Goal: Information Seeking & Learning: Compare options

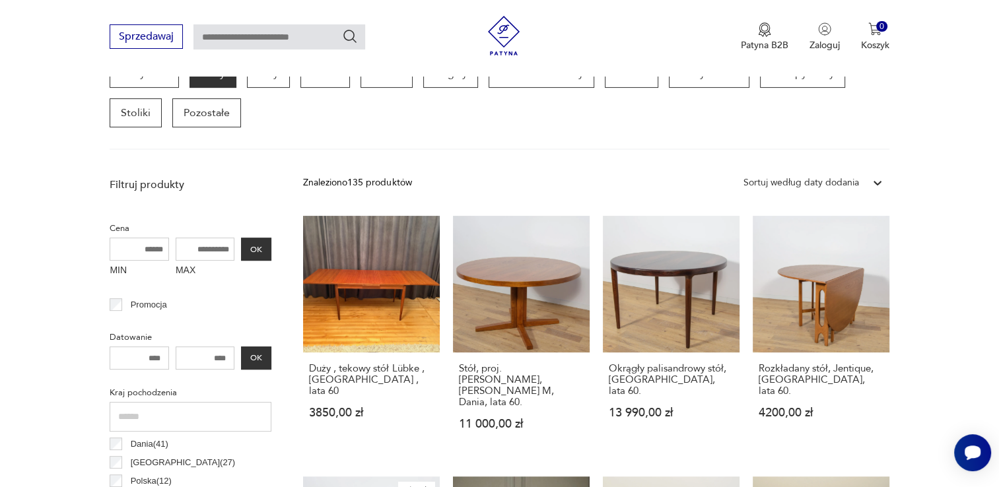
scroll to position [218, 0]
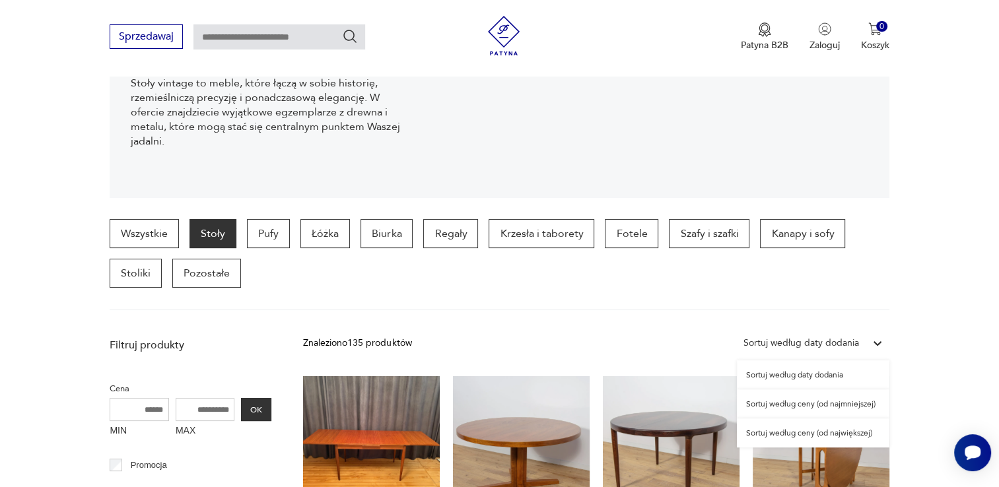
click at [851, 343] on div "Sortuj według daty dodania" at bounding box center [802, 343] width 116 height 15
click at [826, 436] on div "Sortuj według ceny (od największej)" at bounding box center [813, 433] width 153 height 29
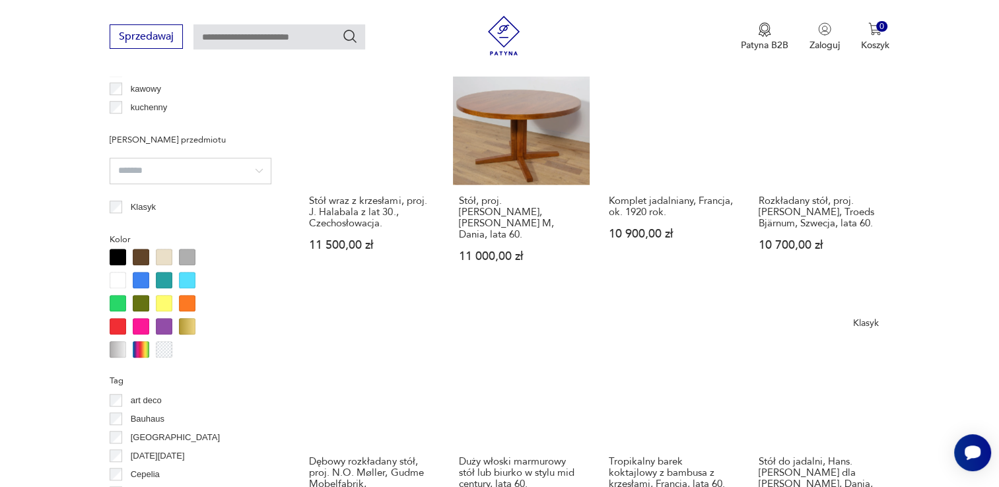
scroll to position [1275, 0]
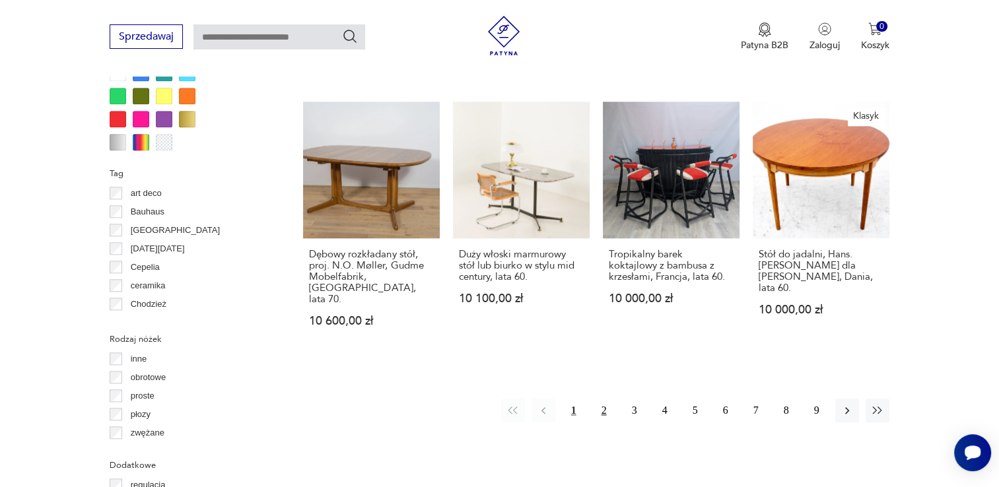
click at [599, 399] on button "2" at bounding box center [604, 411] width 24 height 24
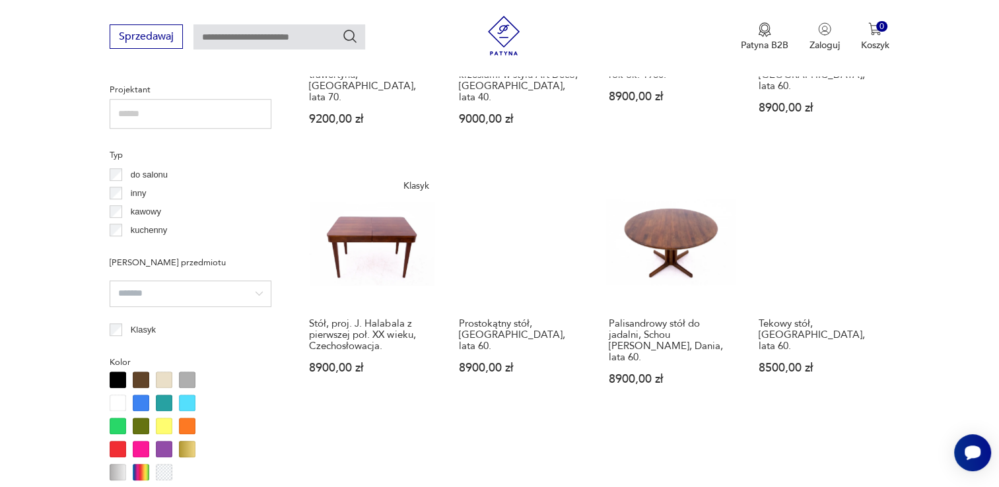
scroll to position [1209, 0]
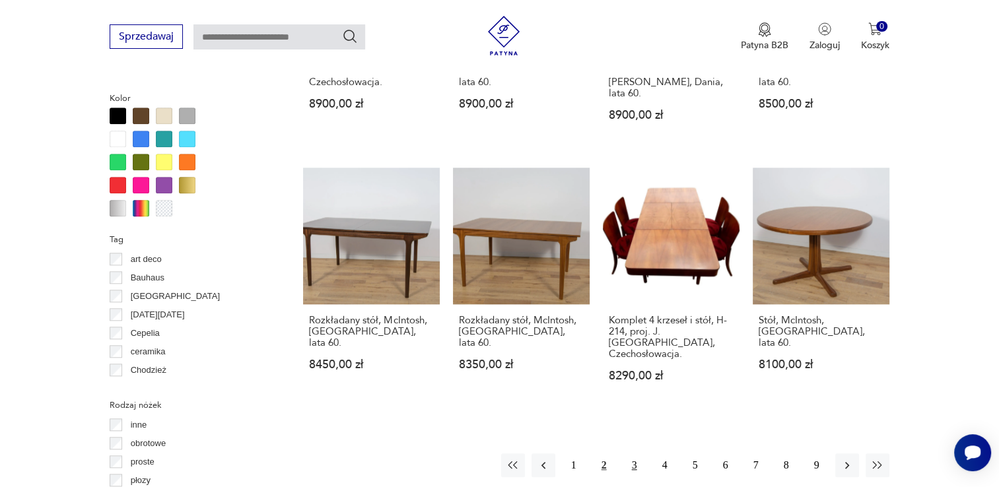
click at [637, 454] on button "3" at bounding box center [635, 466] width 24 height 24
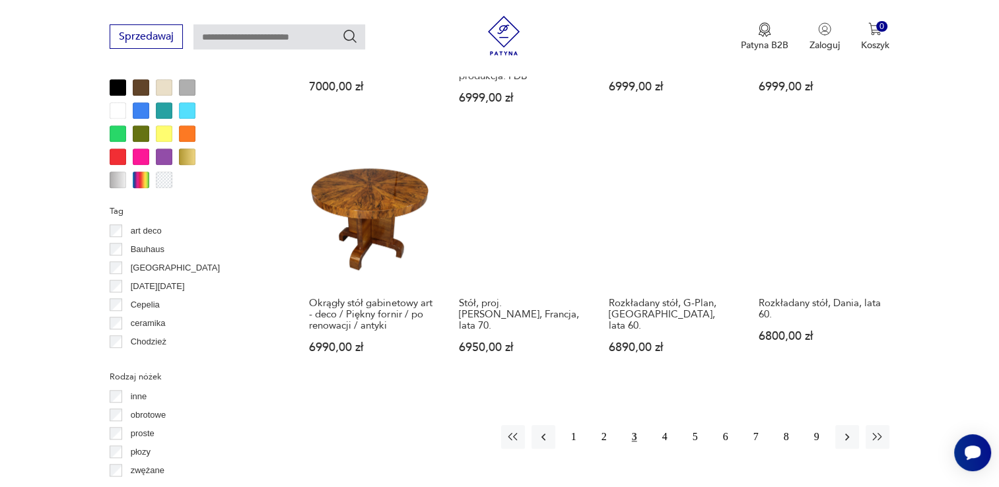
scroll to position [1209, 0]
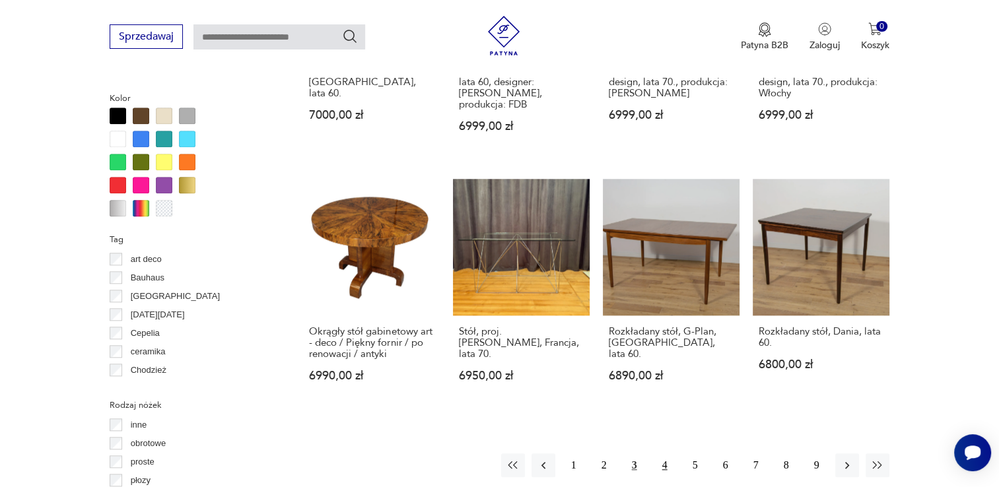
click at [667, 454] on button "4" at bounding box center [665, 466] width 24 height 24
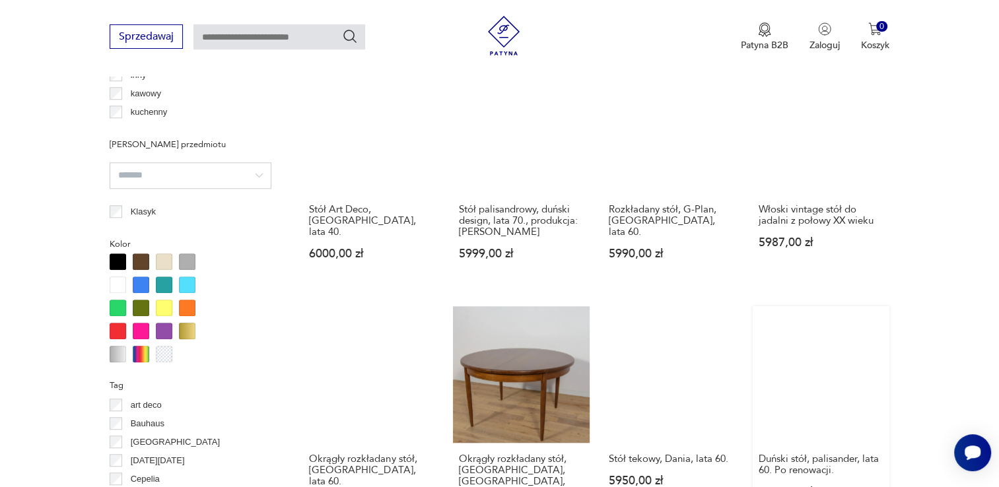
scroll to position [1275, 0]
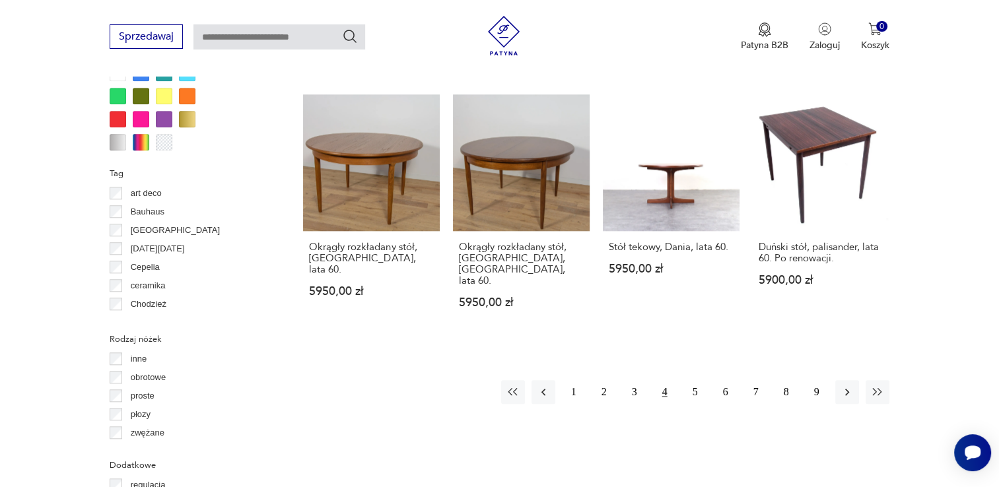
drag, startPoint x: 695, startPoint y: 384, endPoint x: 697, endPoint y: 392, distance: 7.7
click at [695, 384] on button "5" at bounding box center [696, 392] width 24 height 24
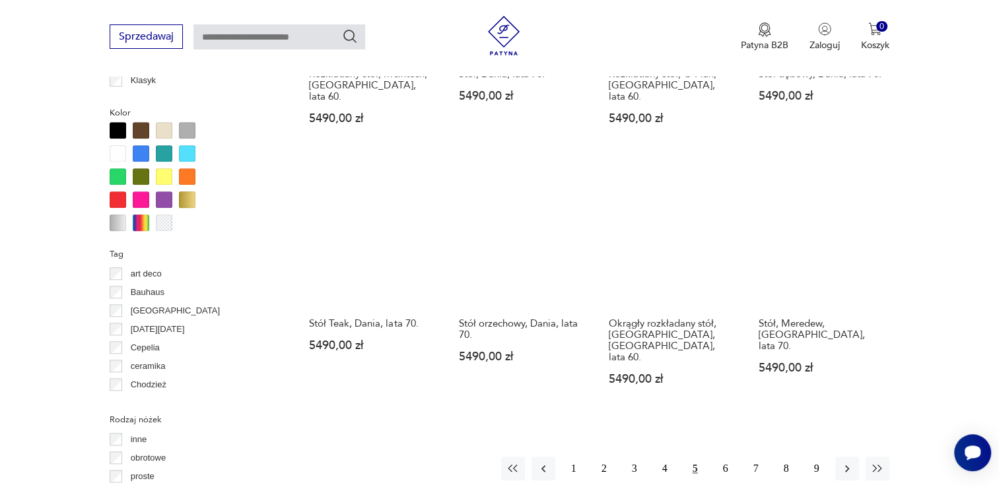
scroll to position [1407, 0]
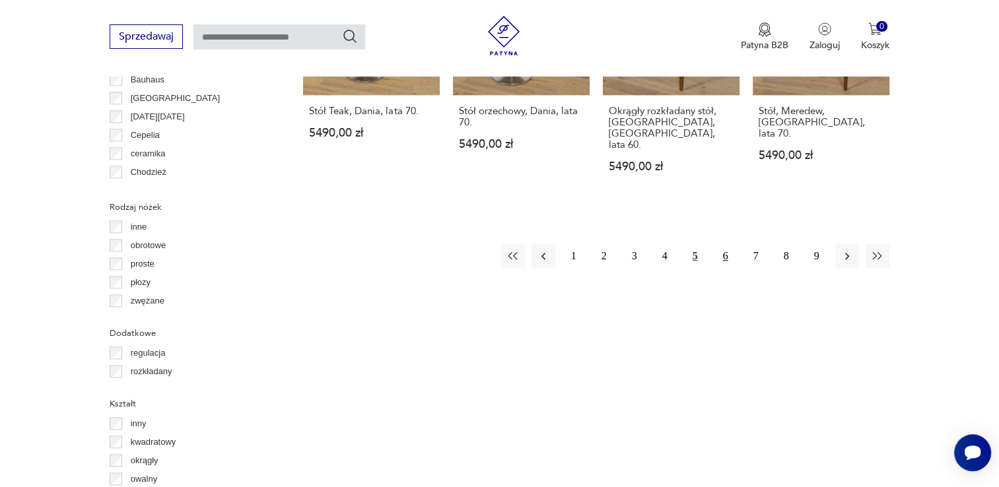
click at [730, 244] on button "6" at bounding box center [726, 256] width 24 height 24
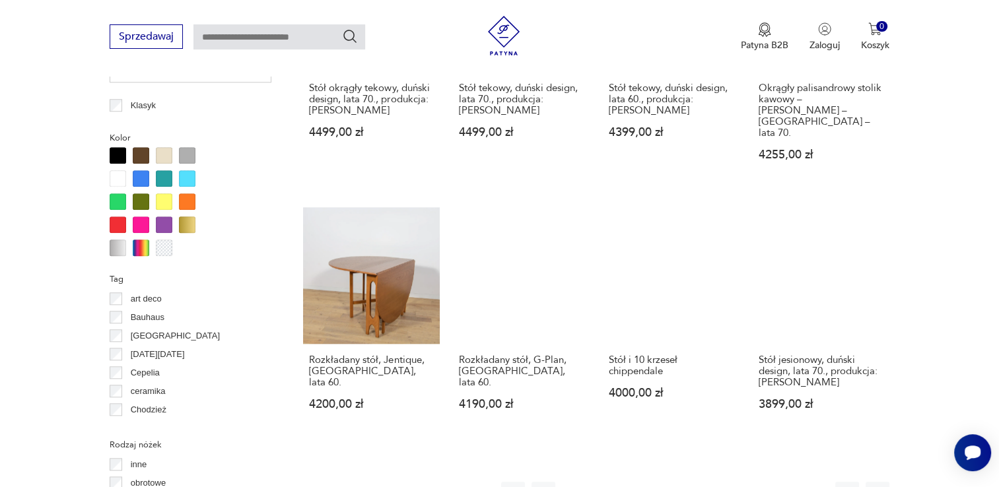
scroll to position [1209, 0]
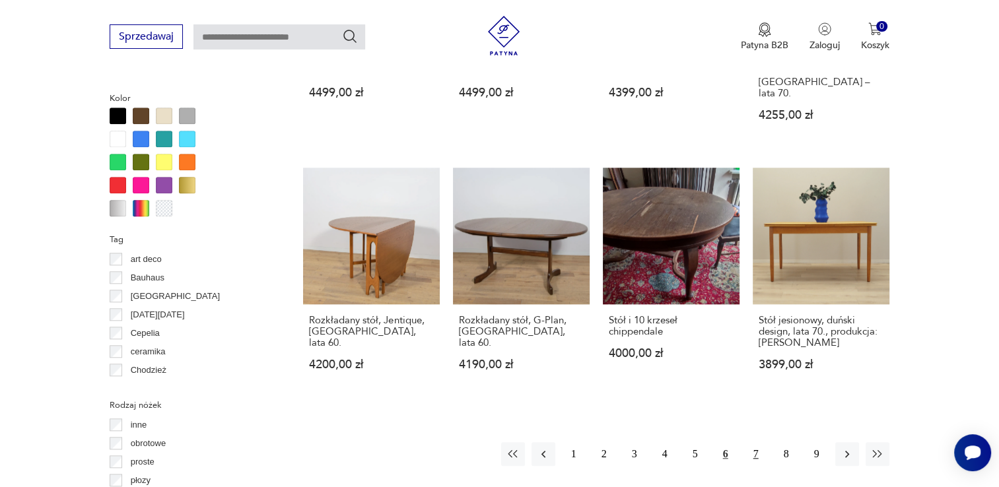
click at [753, 442] on button "7" at bounding box center [756, 454] width 24 height 24
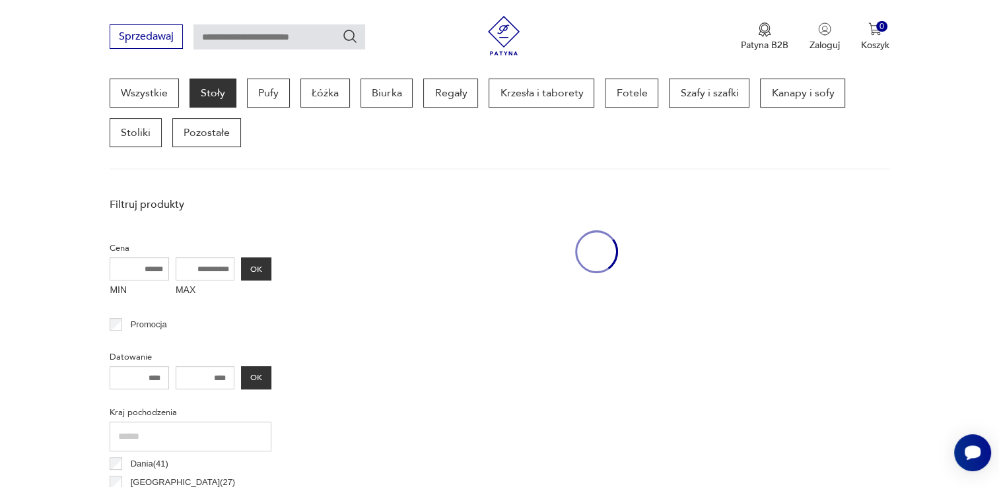
scroll to position [350, 0]
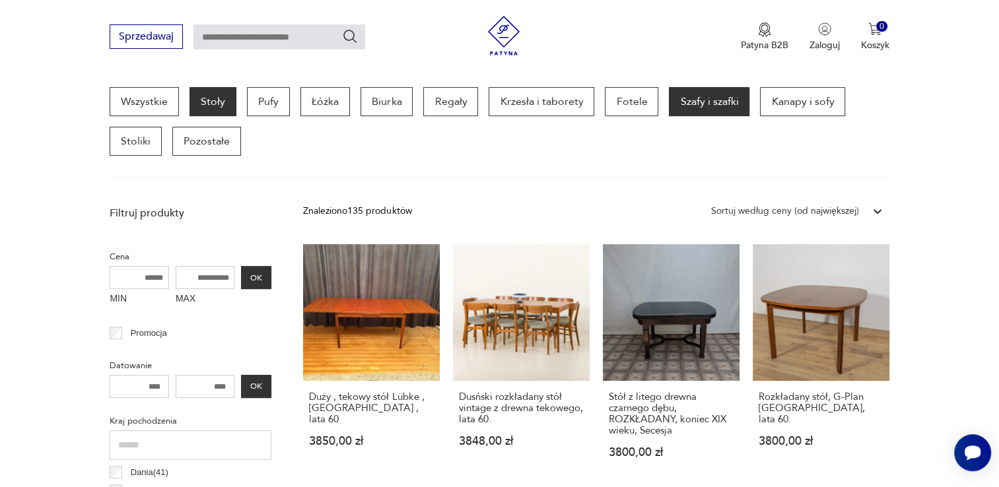
click at [669, 104] on p "Szafy i szafki" at bounding box center [709, 101] width 81 height 29
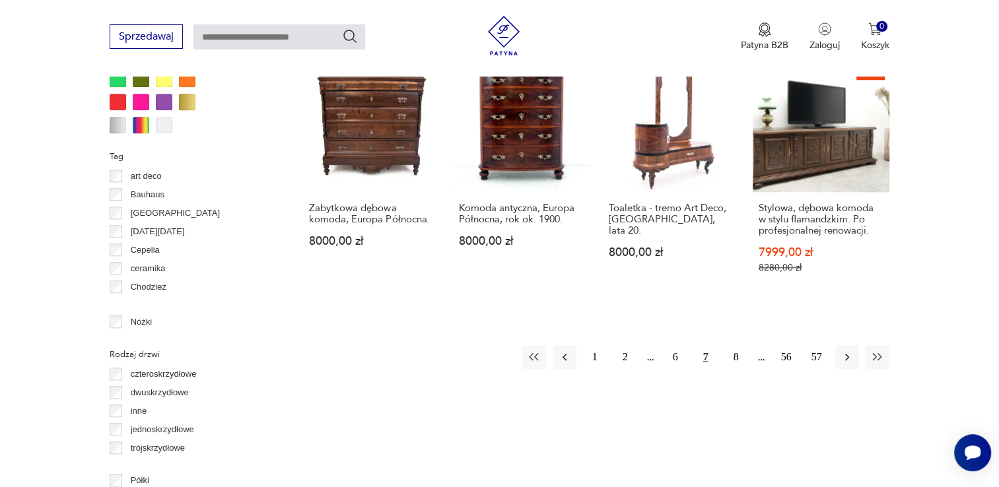
scroll to position [1473, 0]
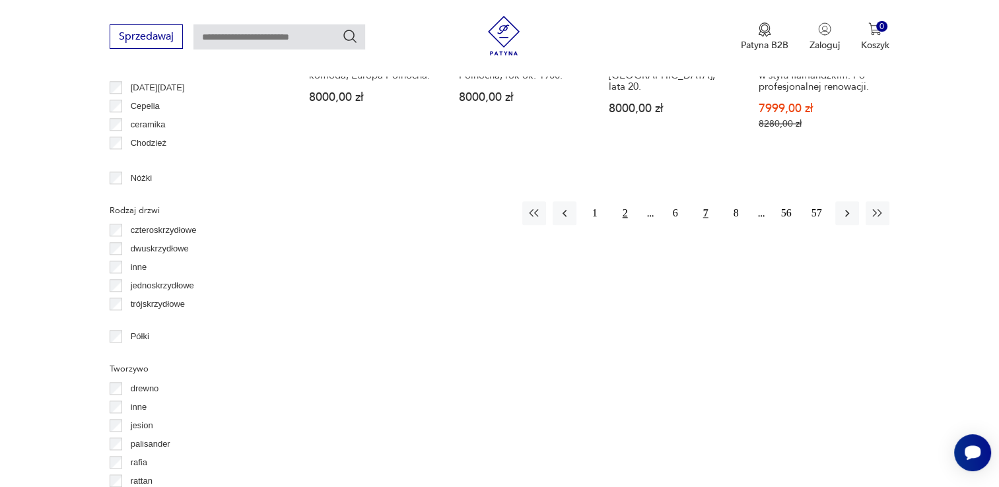
click at [623, 201] on button "2" at bounding box center [626, 213] width 24 height 24
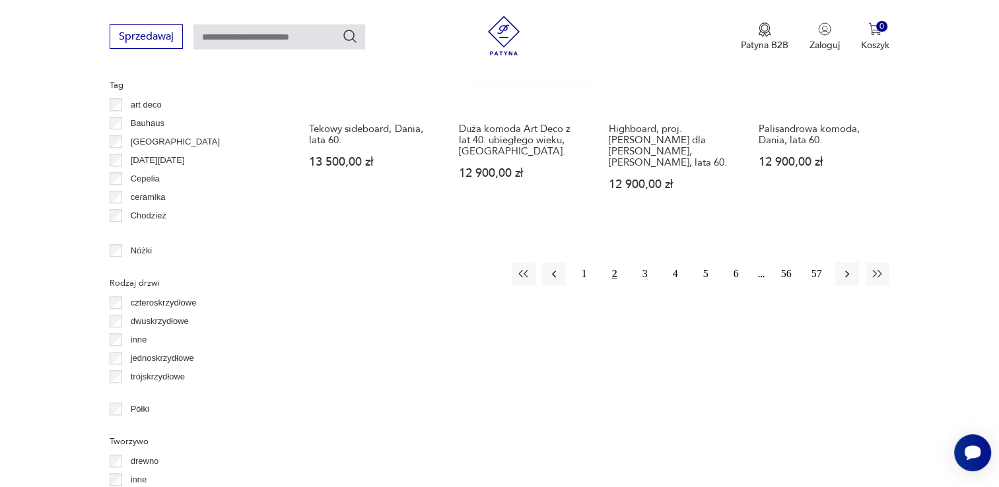
scroll to position [1407, 0]
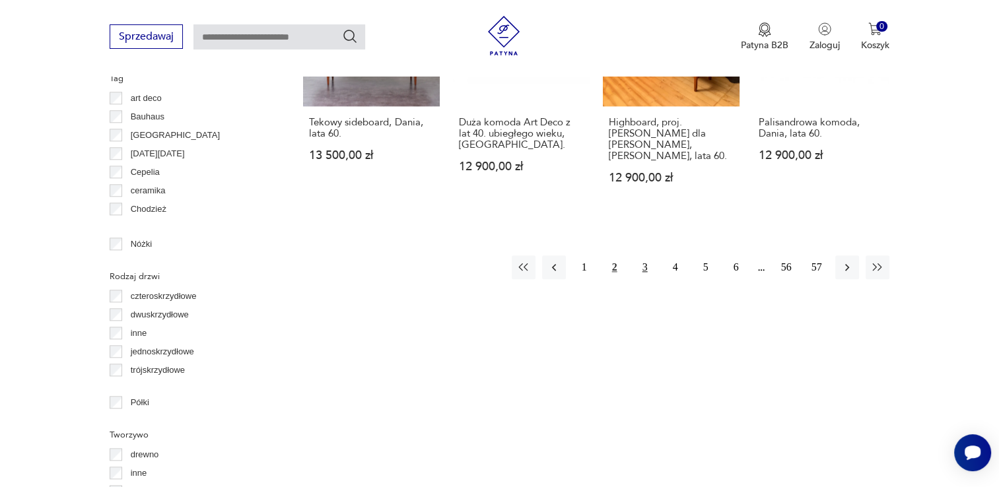
click at [642, 256] on button "3" at bounding box center [645, 268] width 24 height 24
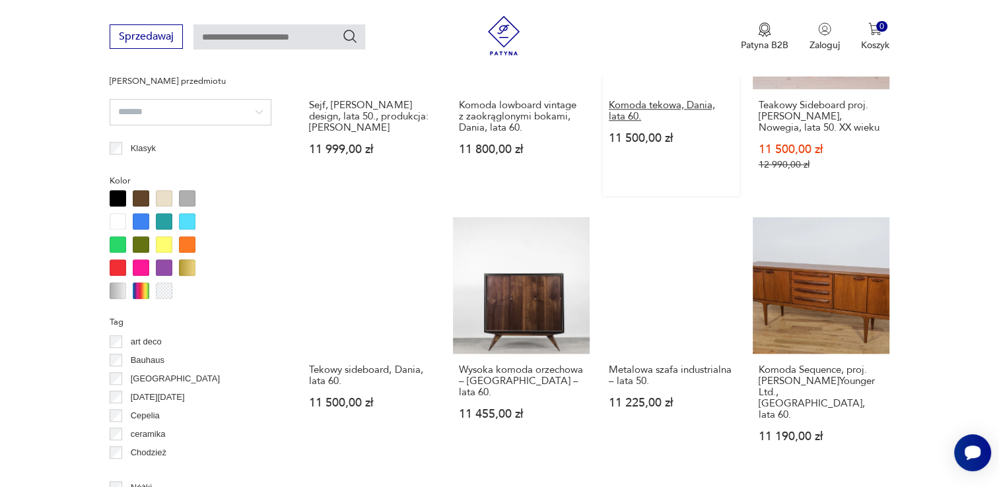
scroll to position [1209, 0]
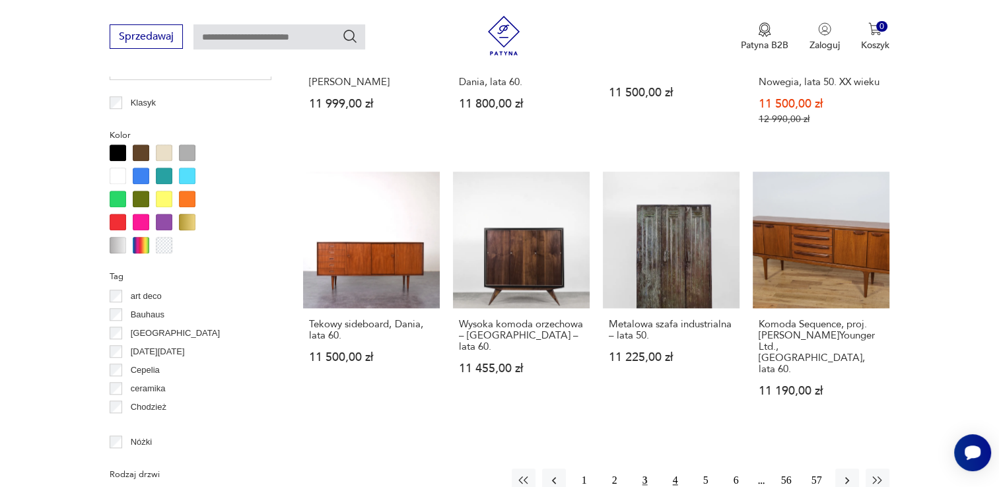
click at [674, 469] on button "4" at bounding box center [676, 481] width 24 height 24
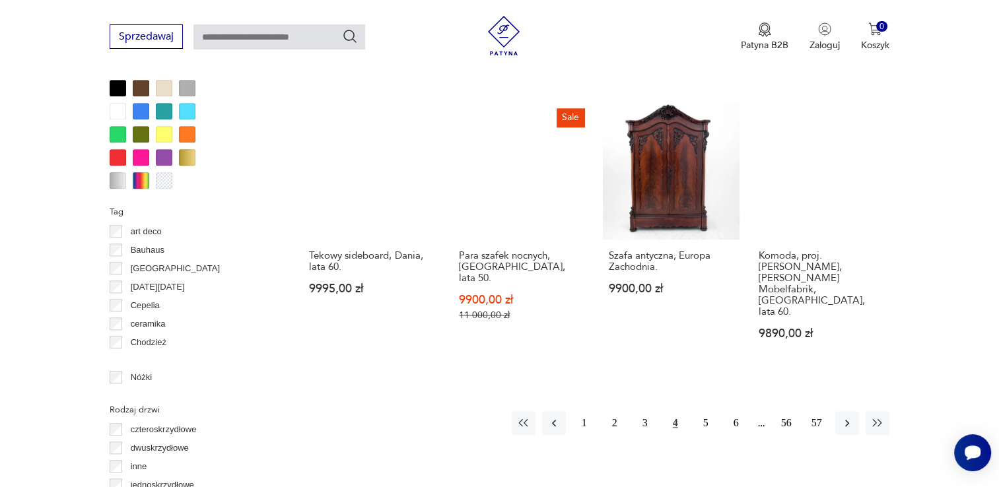
scroll to position [1407, 0]
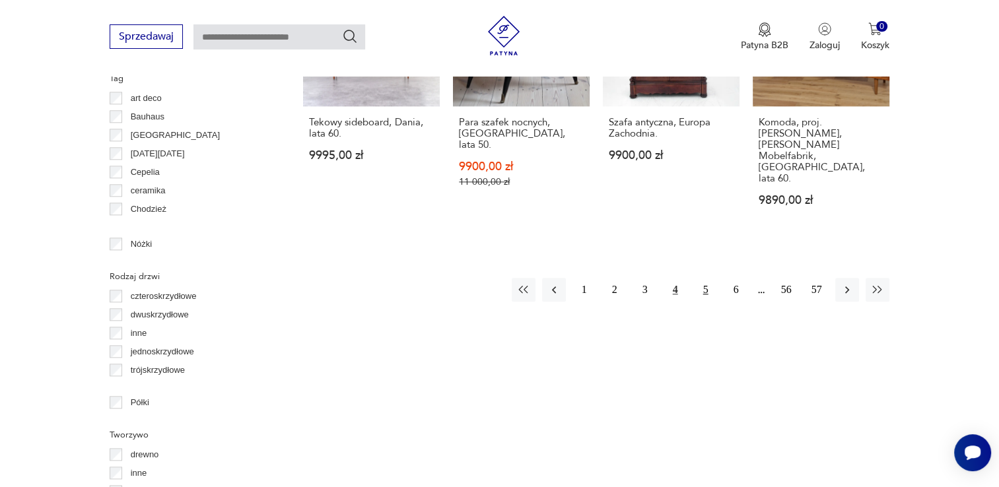
click at [704, 278] on button "5" at bounding box center [706, 290] width 24 height 24
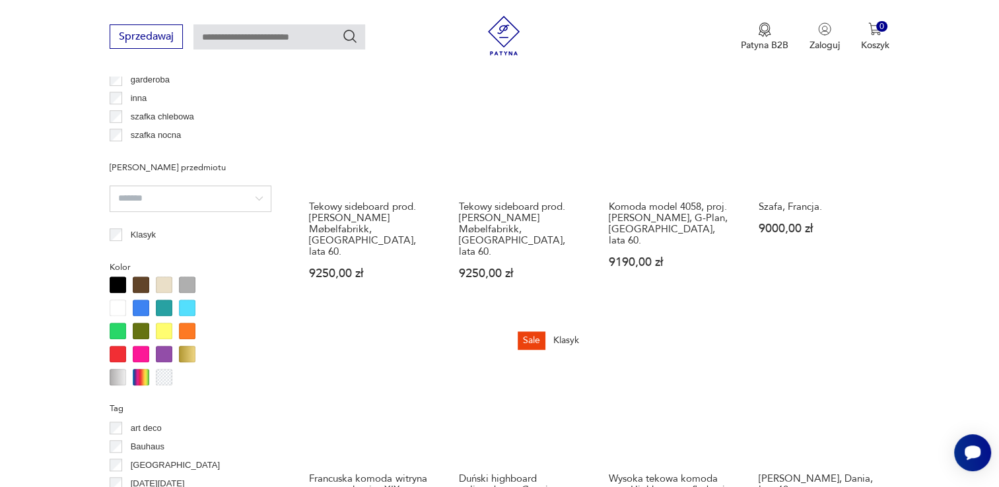
scroll to position [1407, 0]
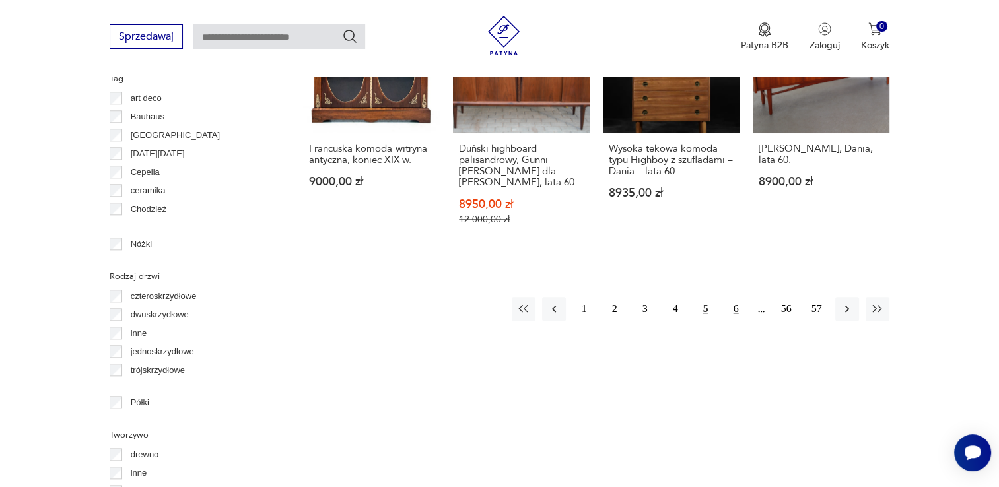
click at [742, 297] on button "6" at bounding box center [736, 309] width 24 height 24
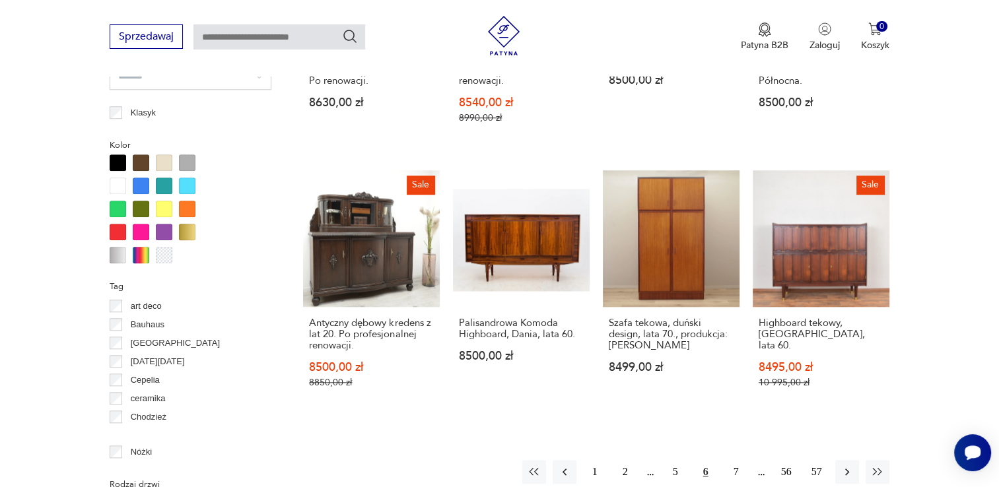
scroll to position [1275, 0]
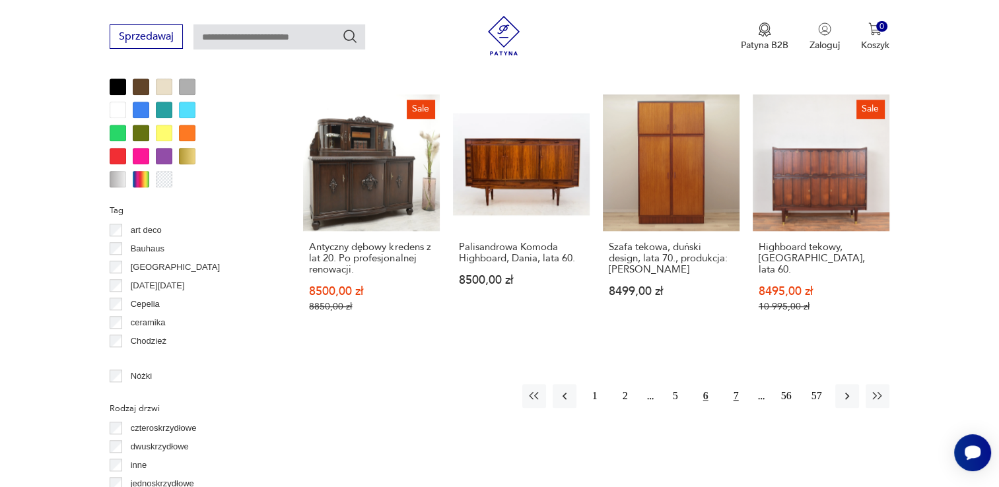
click at [740, 384] on button "7" at bounding box center [736, 396] width 24 height 24
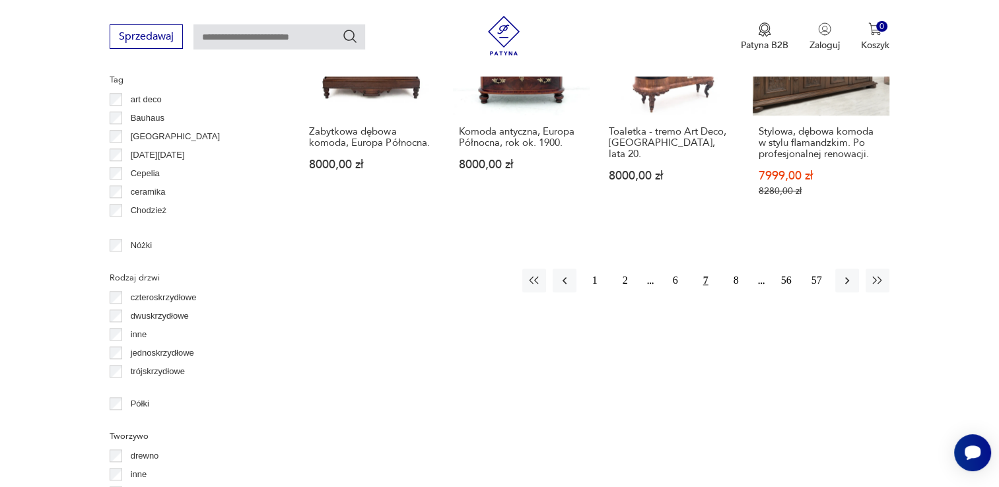
scroll to position [1407, 0]
click at [738, 270] on button "8" at bounding box center [736, 279] width 24 height 24
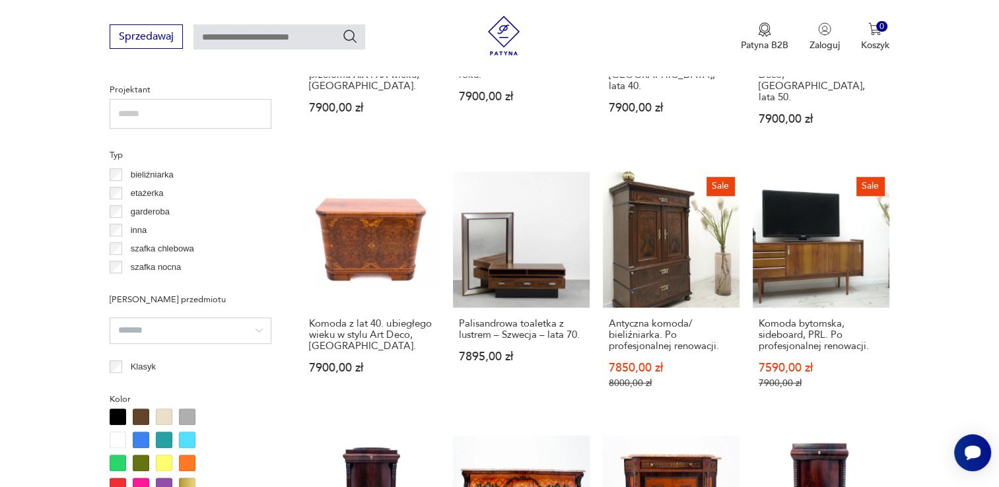
scroll to position [1209, 0]
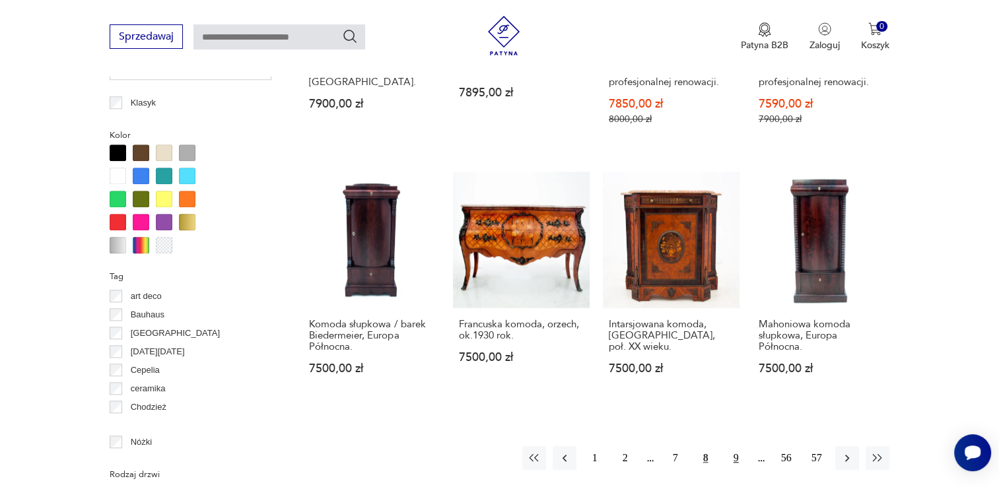
click at [734, 446] on button "9" at bounding box center [736, 458] width 24 height 24
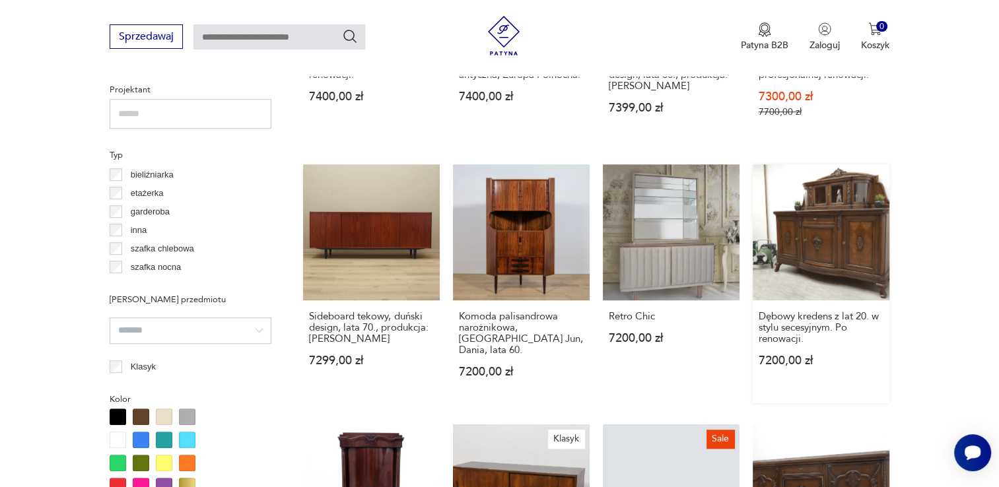
scroll to position [1275, 0]
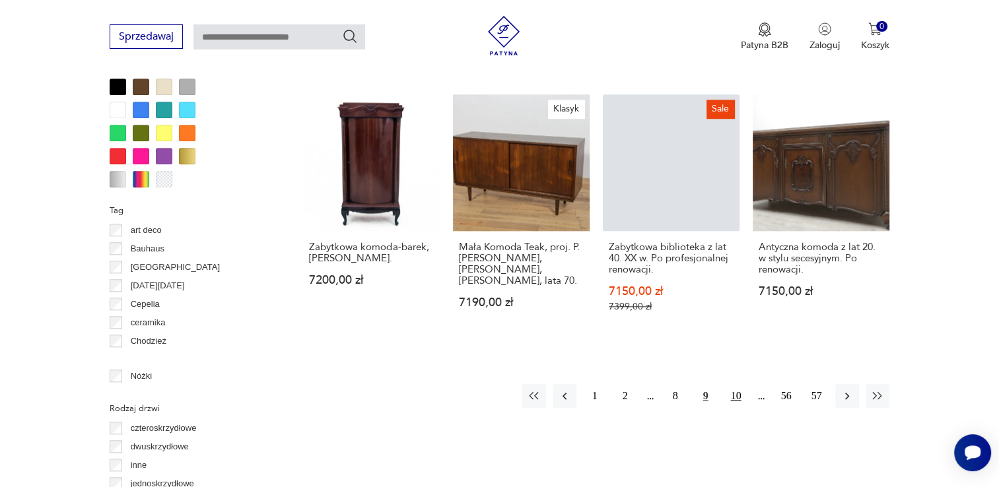
drag, startPoint x: 730, startPoint y: 382, endPoint x: 737, endPoint y: 378, distance: 7.7
click at [730, 384] on button "10" at bounding box center [736, 396] width 24 height 24
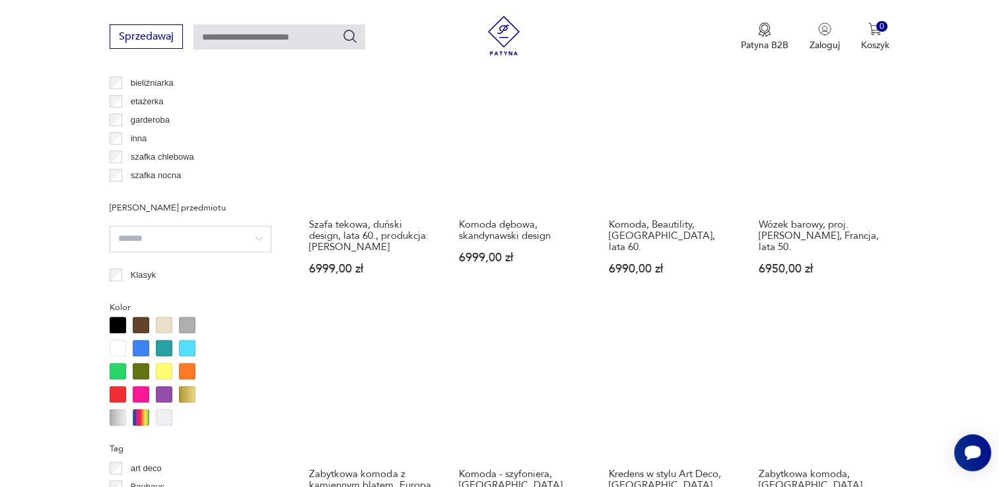
scroll to position [1209, 0]
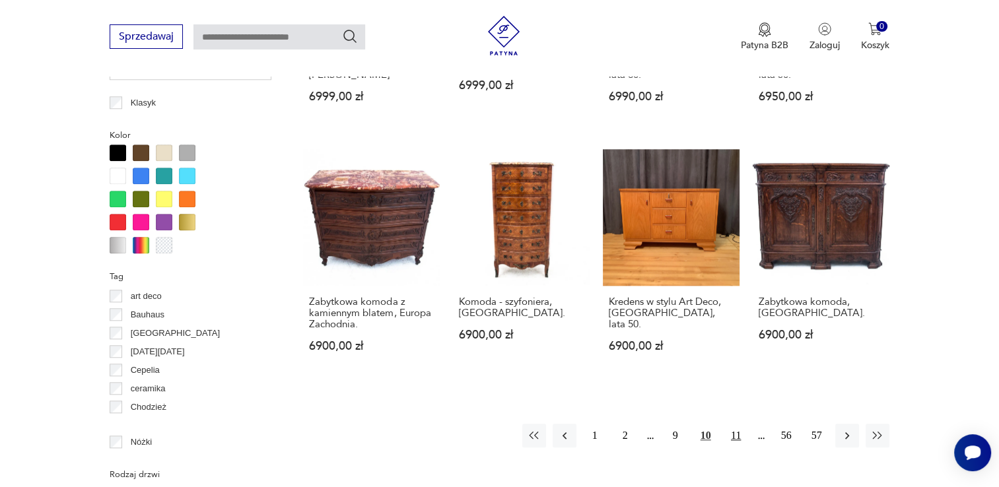
click at [738, 440] on button "11" at bounding box center [736, 436] width 24 height 24
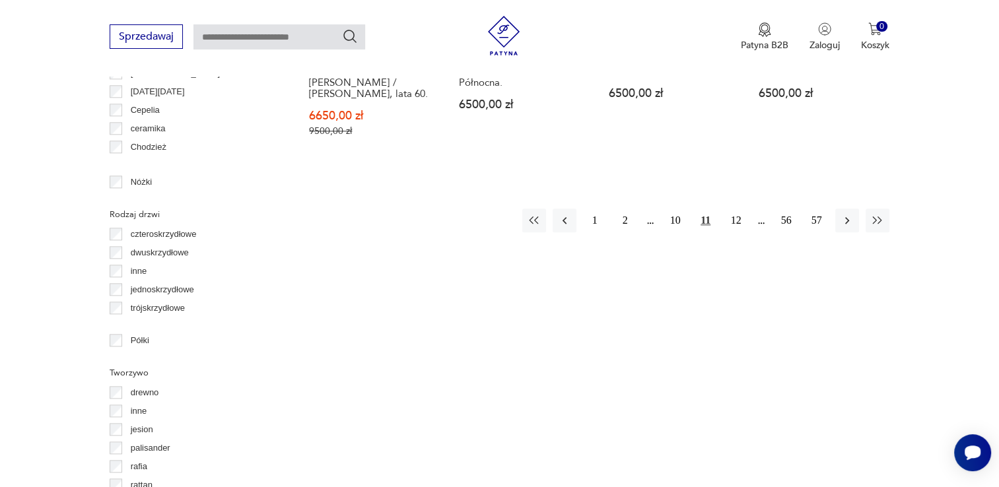
scroll to position [1341, 0]
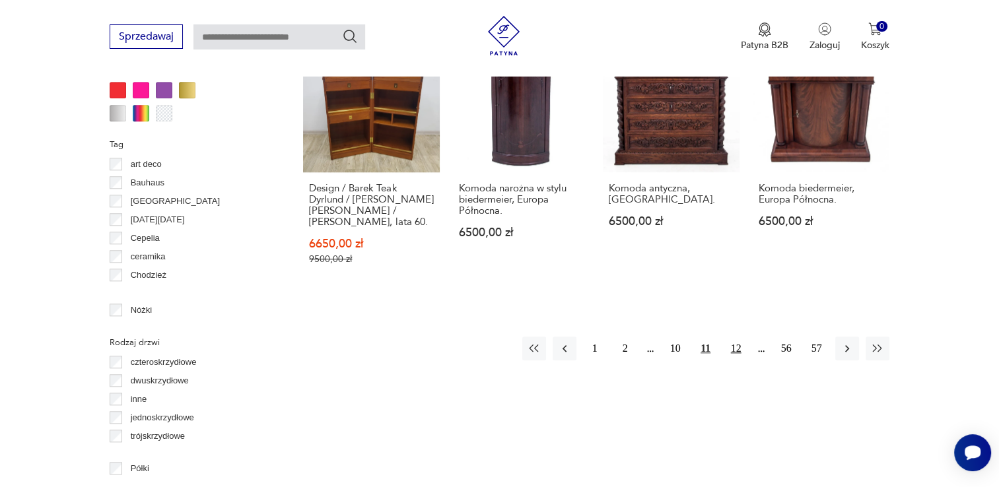
click at [732, 337] on button "12" at bounding box center [736, 349] width 24 height 24
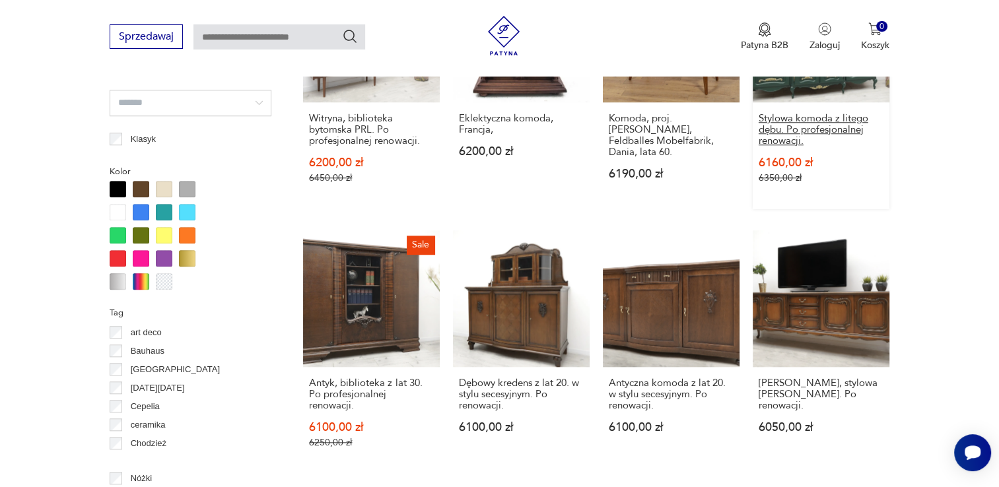
scroll to position [1341, 0]
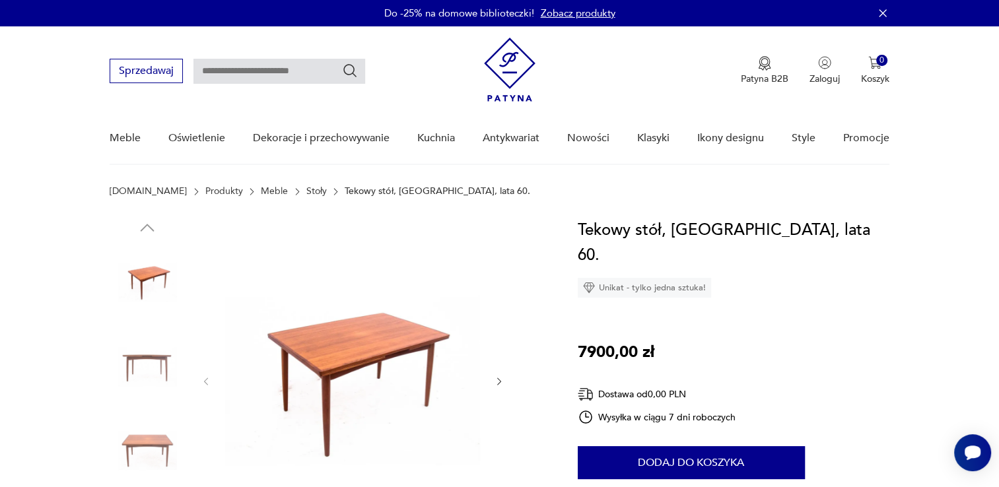
click at [380, 362] on img at bounding box center [352, 380] width 255 height 325
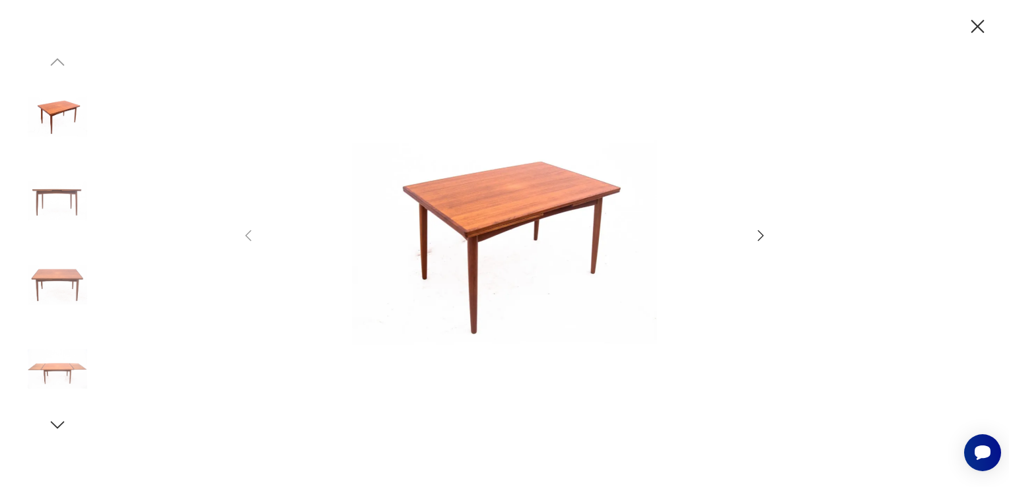
click at [488, 227] on img at bounding box center [504, 243] width 470 height 390
click at [762, 238] on icon "button" at bounding box center [761, 236] width 16 height 16
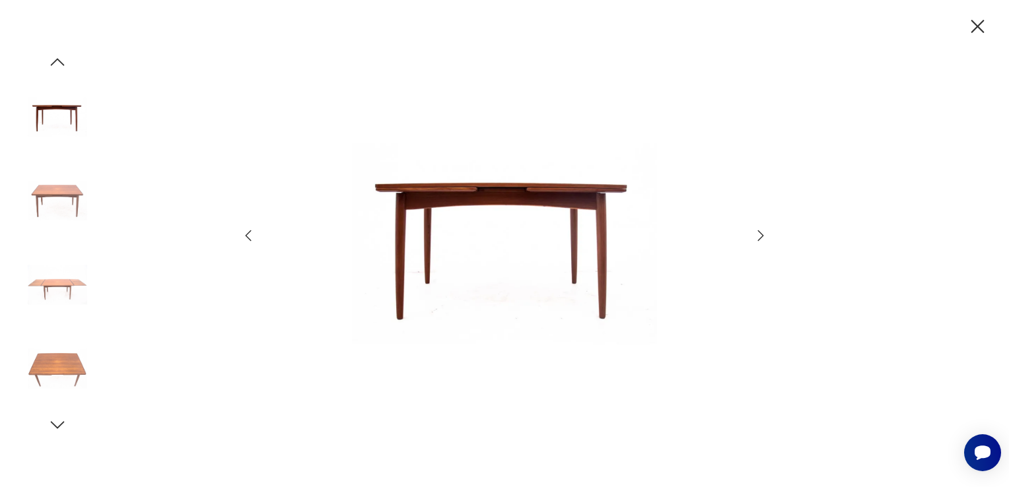
click at [762, 238] on icon "button" at bounding box center [761, 236] width 16 height 16
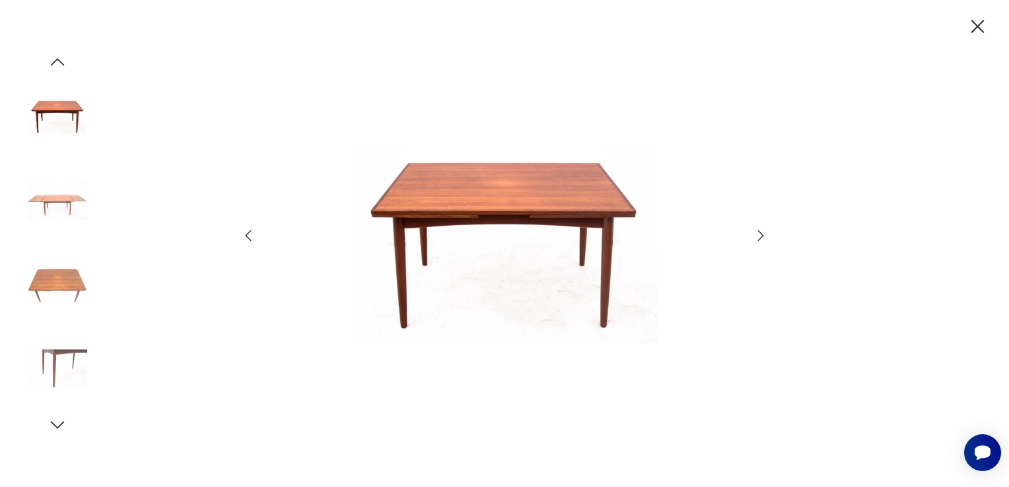
click at [762, 238] on icon "button" at bounding box center [761, 236] width 16 height 16
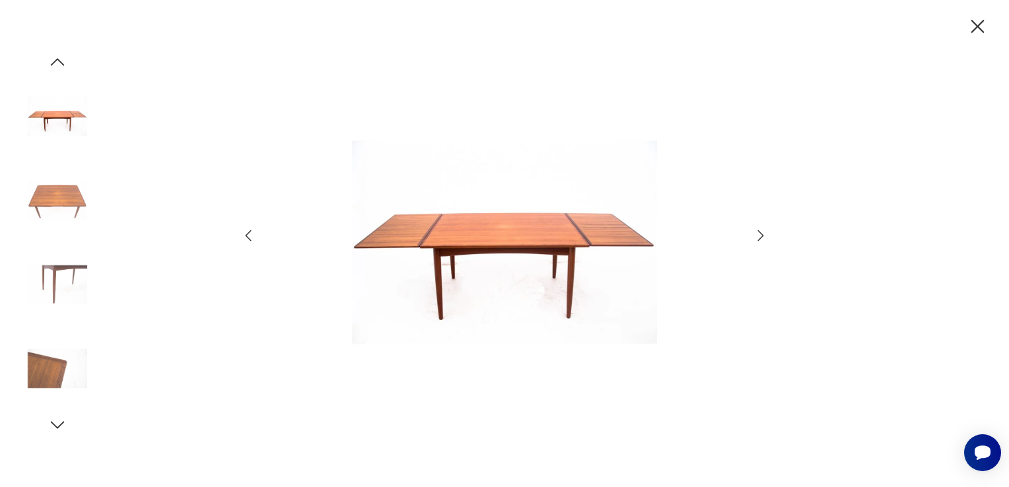
click at [762, 238] on icon "button" at bounding box center [761, 236] width 16 height 16
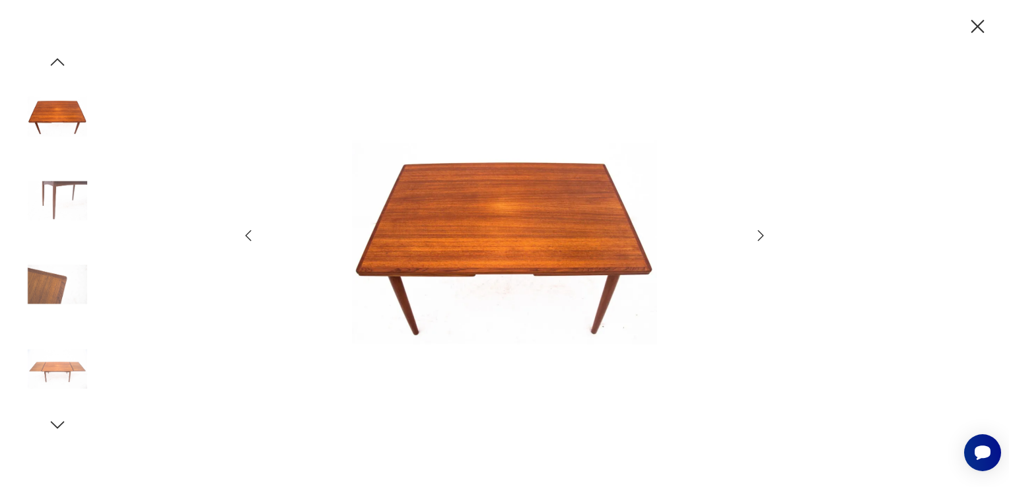
click at [762, 238] on icon "button" at bounding box center [761, 236] width 16 height 16
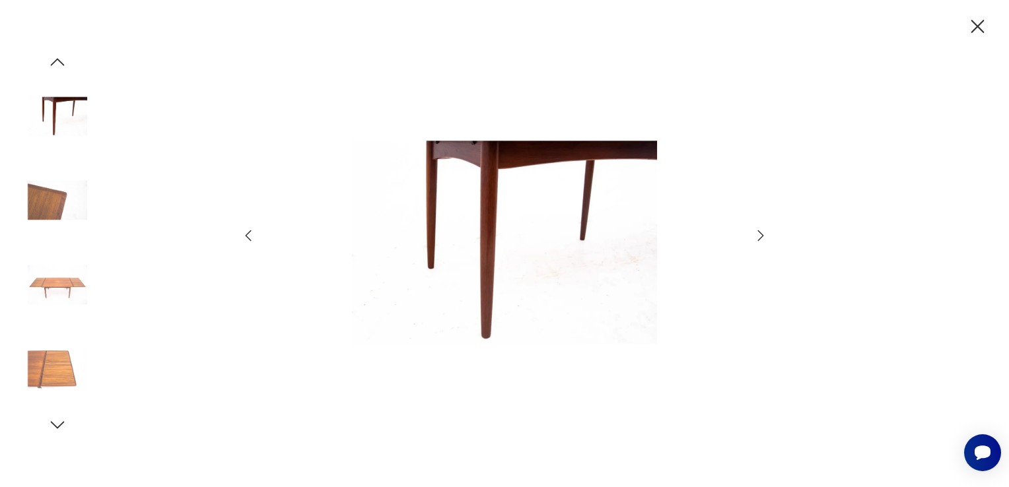
click at [762, 238] on icon "button" at bounding box center [761, 236] width 16 height 16
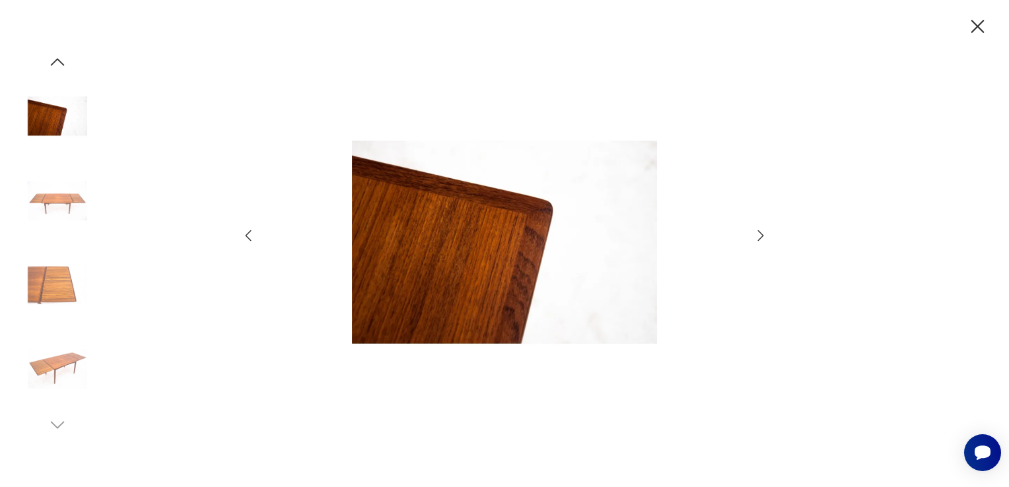
click at [762, 238] on icon "button" at bounding box center [761, 236] width 16 height 16
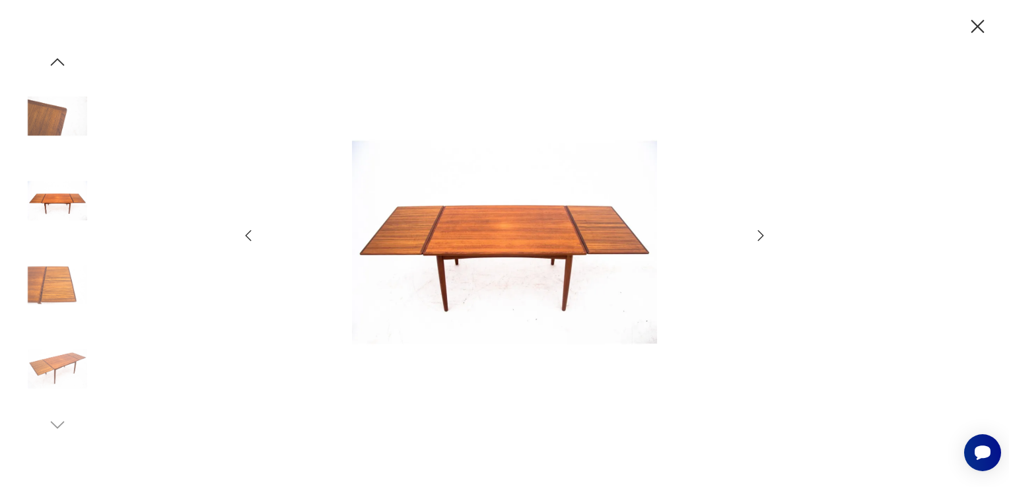
click at [762, 238] on icon "button" at bounding box center [761, 236] width 16 height 16
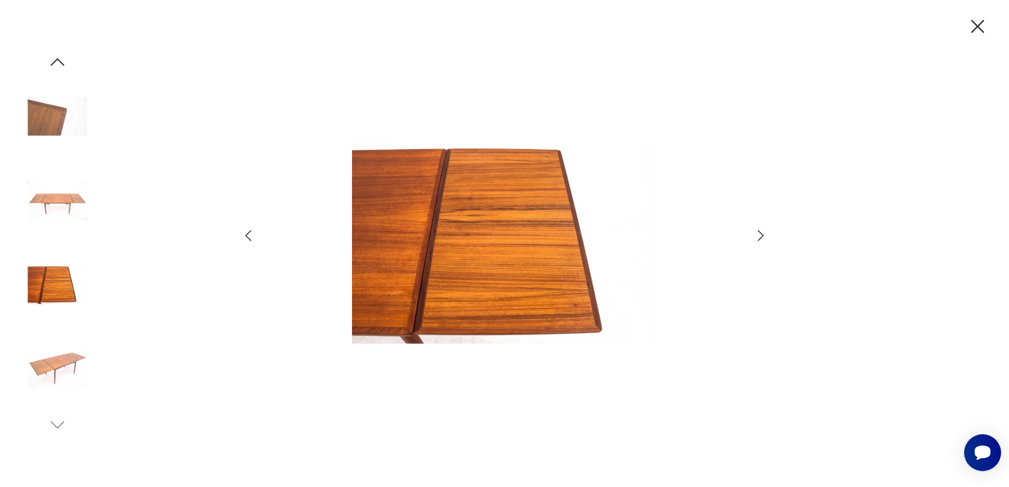
click at [762, 238] on icon "button" at bounding box center [761, 236] width 16 height 16
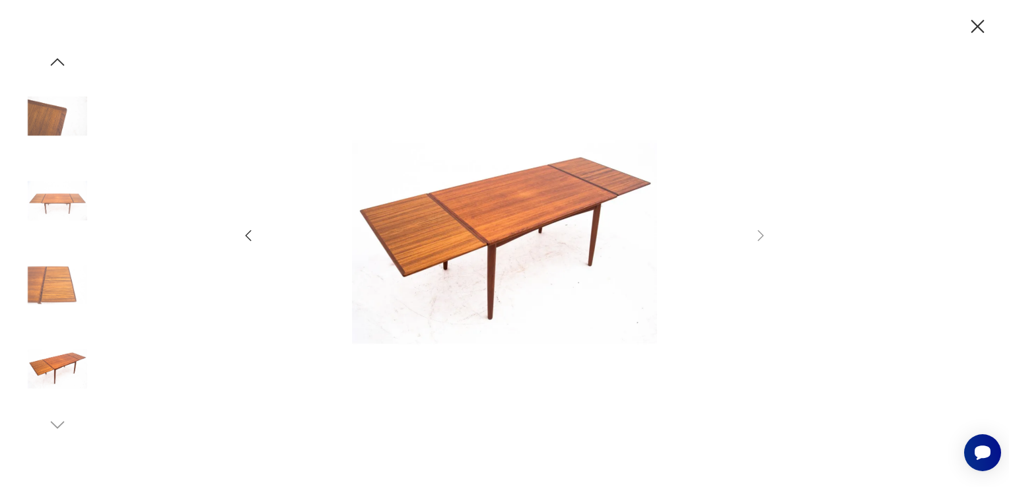
click at [71, 73] on div at bounding box center [57, 243] width 75 height 383
click at [59, 54] on icon "button" at bounding box center [58, 62] width 20 height 20
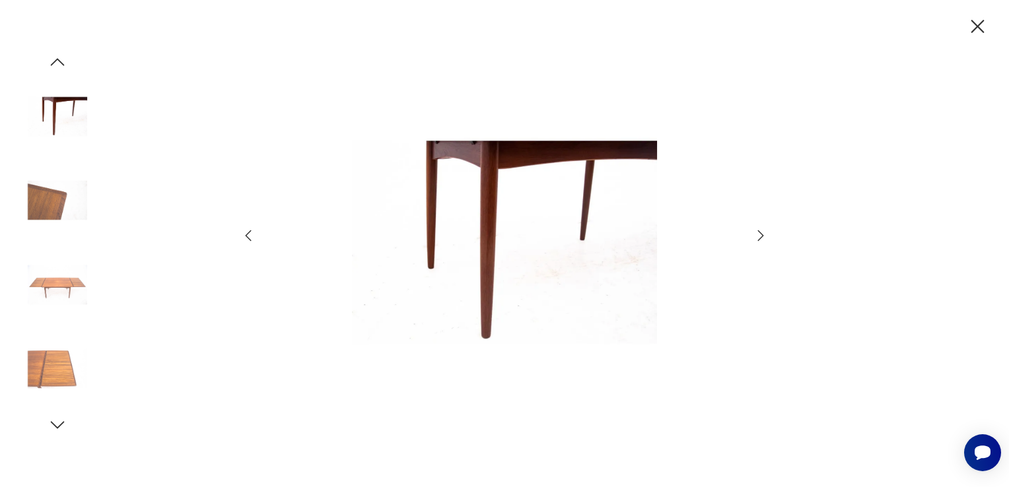
click at [59, 54] on icon "button" at bounding box center [58, 62] width 20 height 20
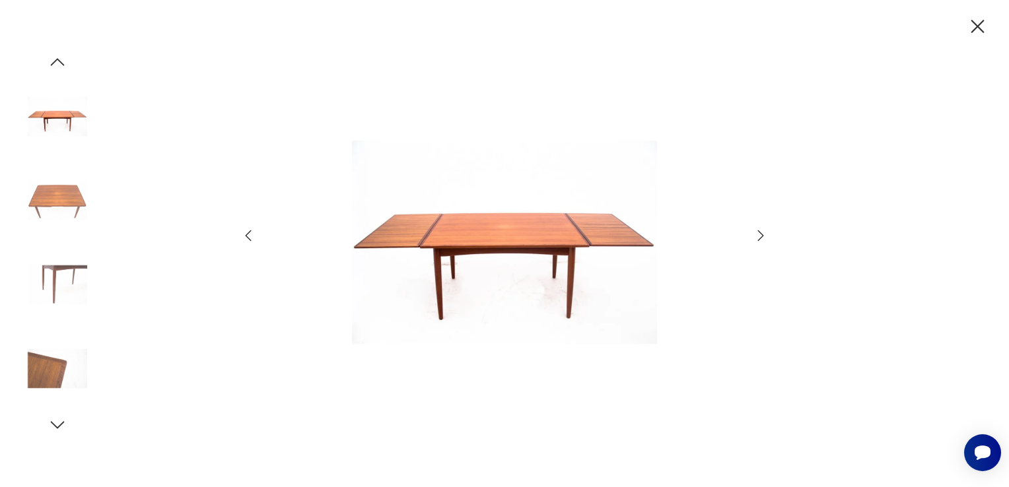
click at [59, 54] on icon "button" at bounding box center [58, 62] width 20 height 20
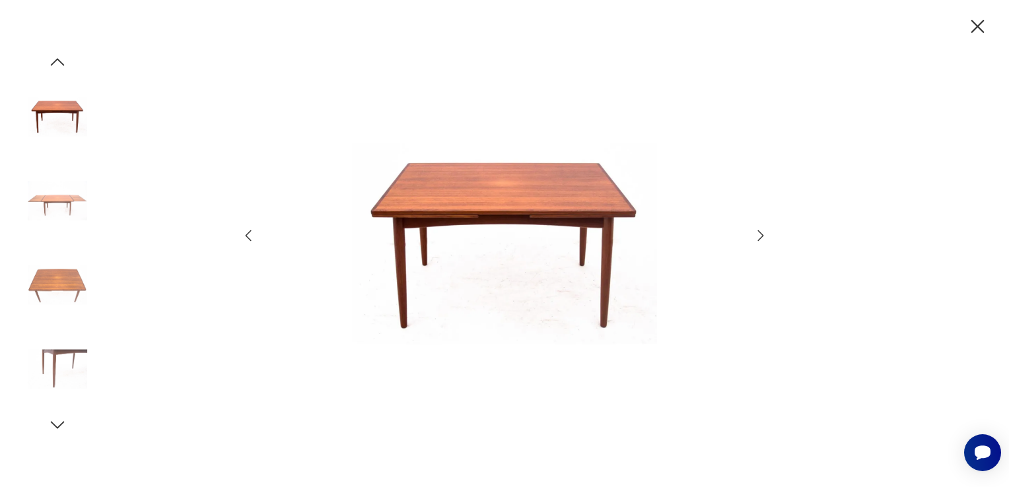
click at [46, 108] on img at bounding box center [57, 116] width 75 height 75
click at [532, 219] on img at bounding box center [504, 243] width 470 height 390
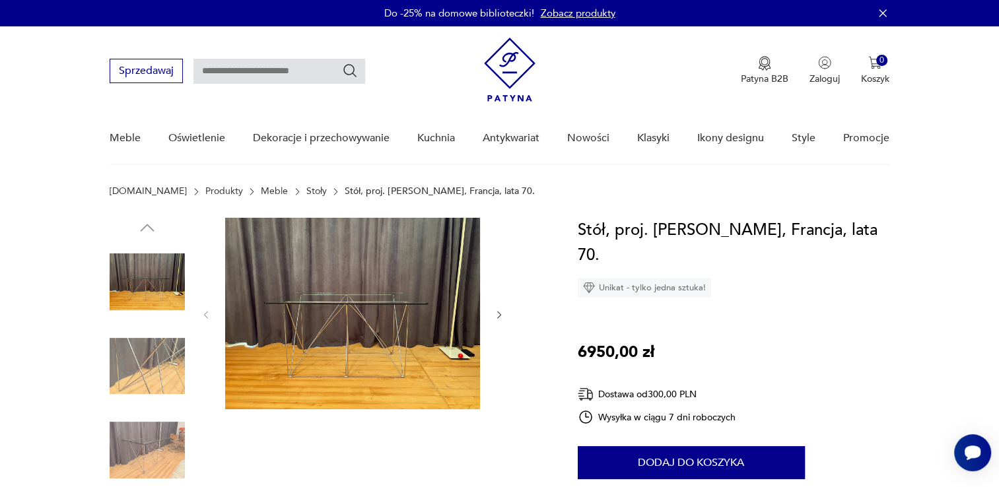
click at [365, 325] on img at bounding box center [352, 314] width 255 height 192
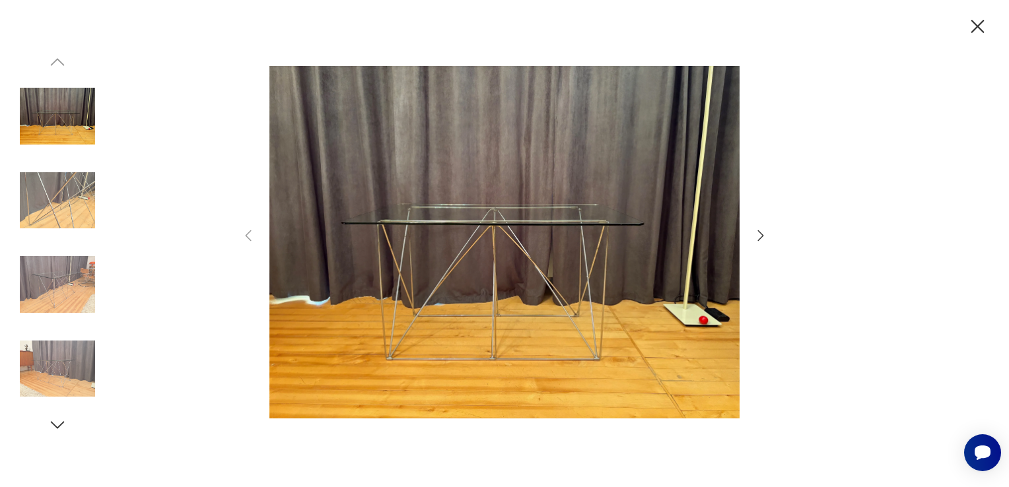
click at [753, 237] on icon "button" at bounding box center [761, 236] width 16 height 16
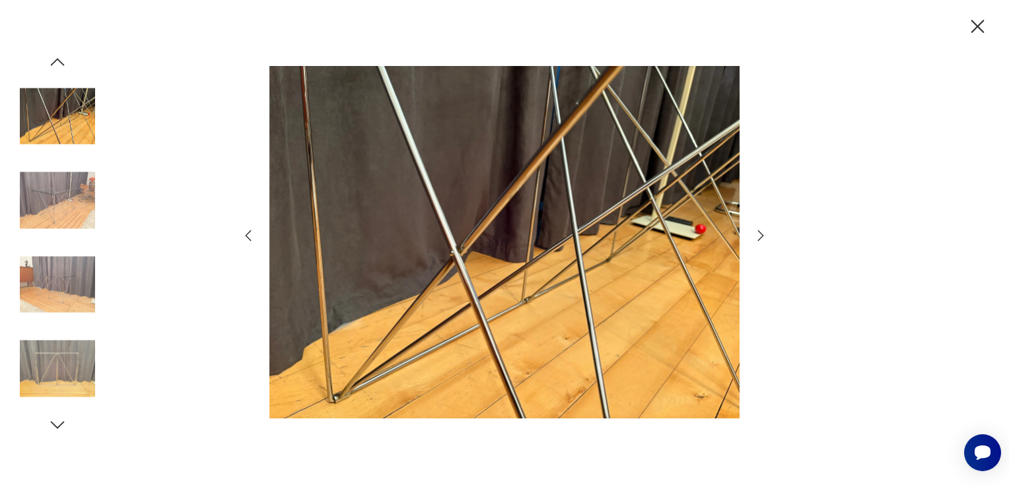
click at [753, 237] on icon "button" at bounding box center [761, 236] width 16 height 16
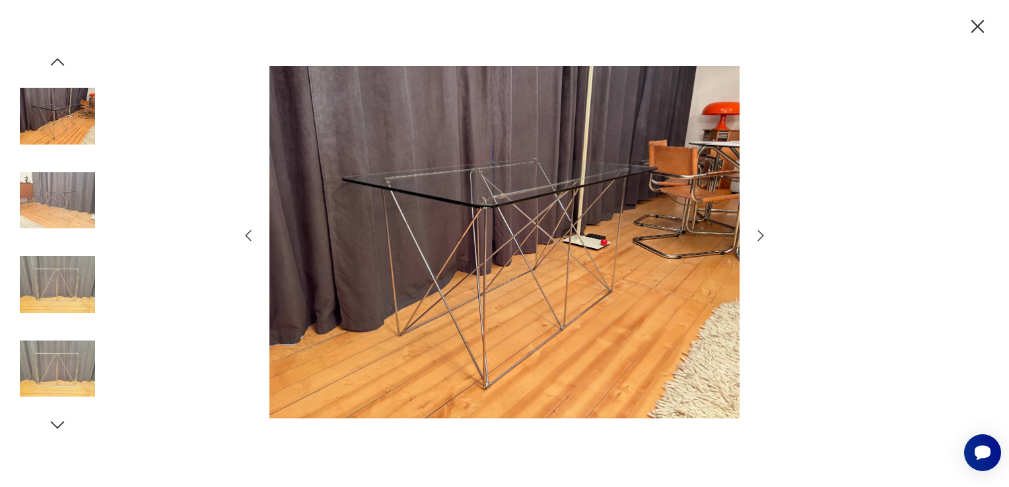
click at [753, 237] on icon "button" at bounding box center [761, 236] width 16 height 16
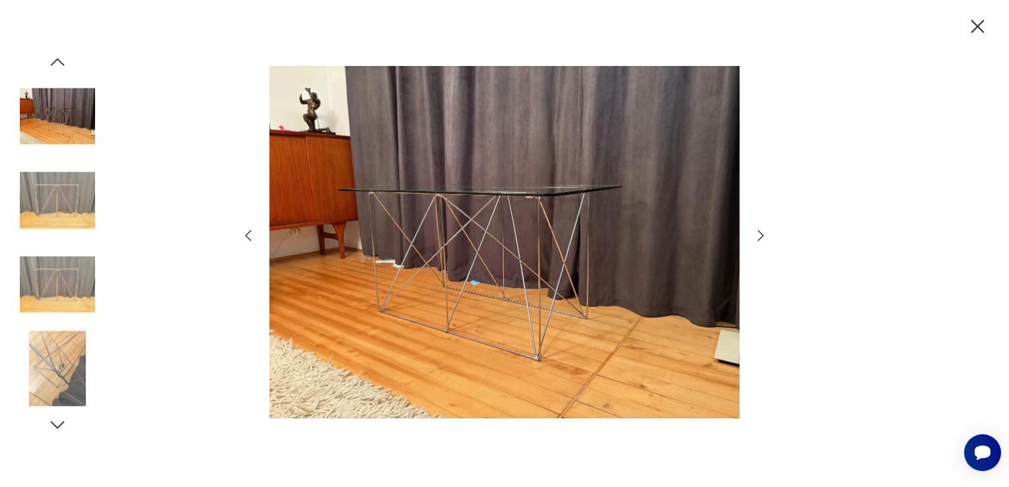
click at [753, 237] on icon "button" at bounding box center [761, 236] width 16 height 16
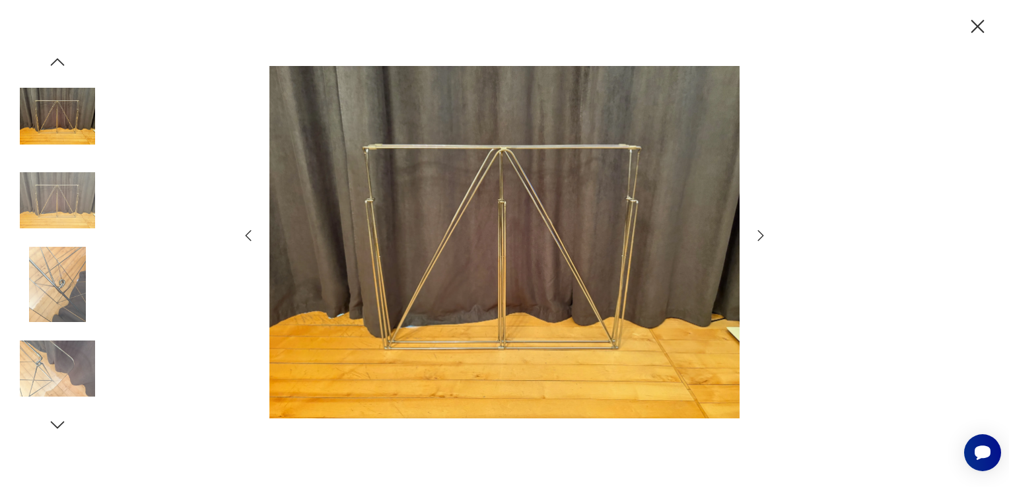
click at [753, 237] on icon "button" at bounding box center [761, 236] width 16 height 16
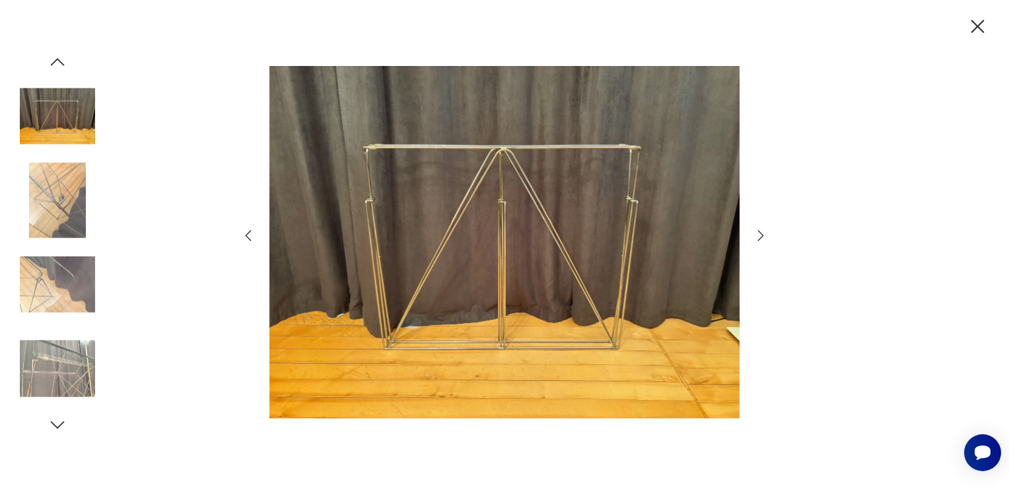
click at [753, 237] on icon "button" at bounding box center [761, 236] width 16 height 16
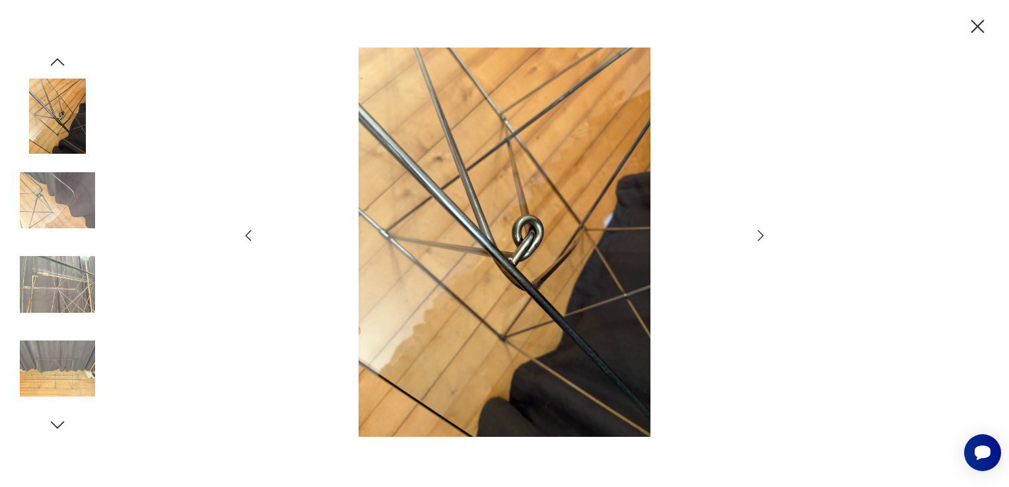
click at [753, 237] on icon "button" at bounding box center [761, 236] width 16 height 16
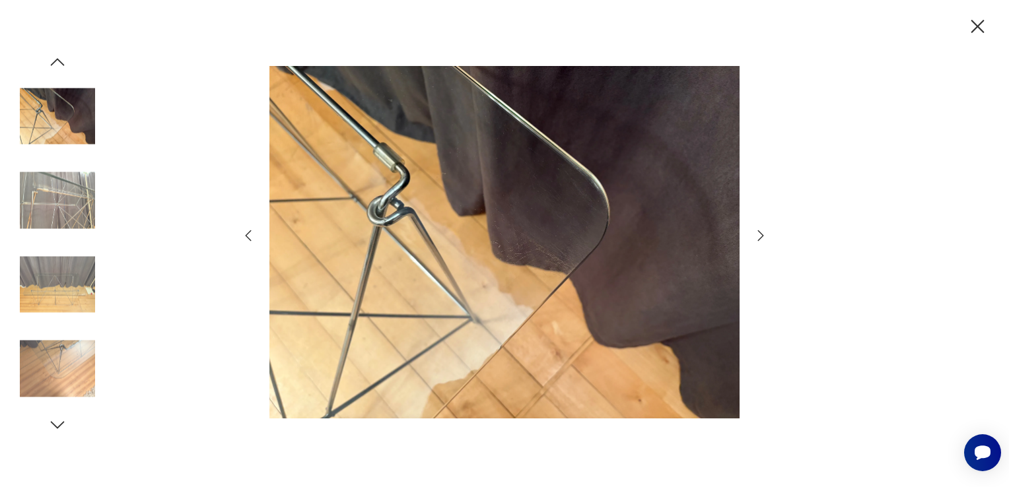
click at [753, 237] on icon "button" at bounding box center [761, 236] width 16 height 16
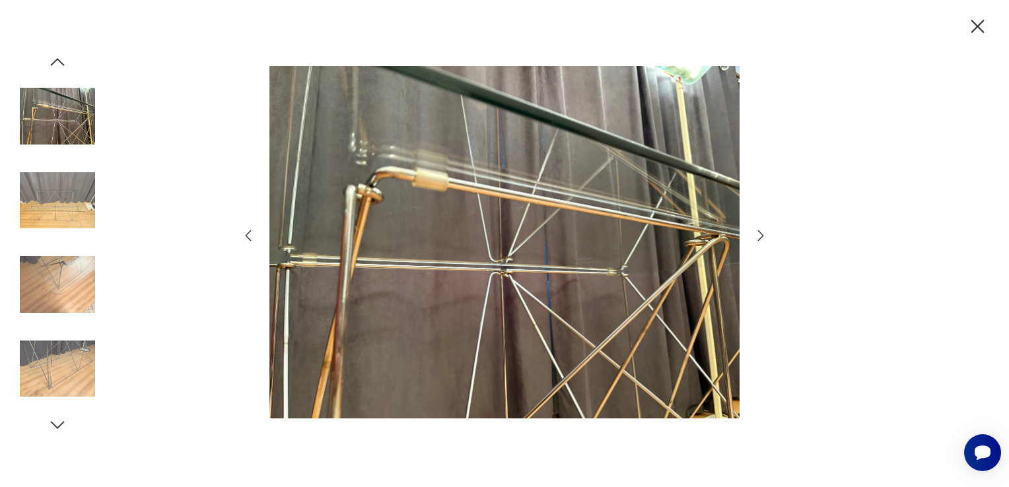
click at [753, 237] on icon "button" at bounding box center [761, 236] width 16 height 16
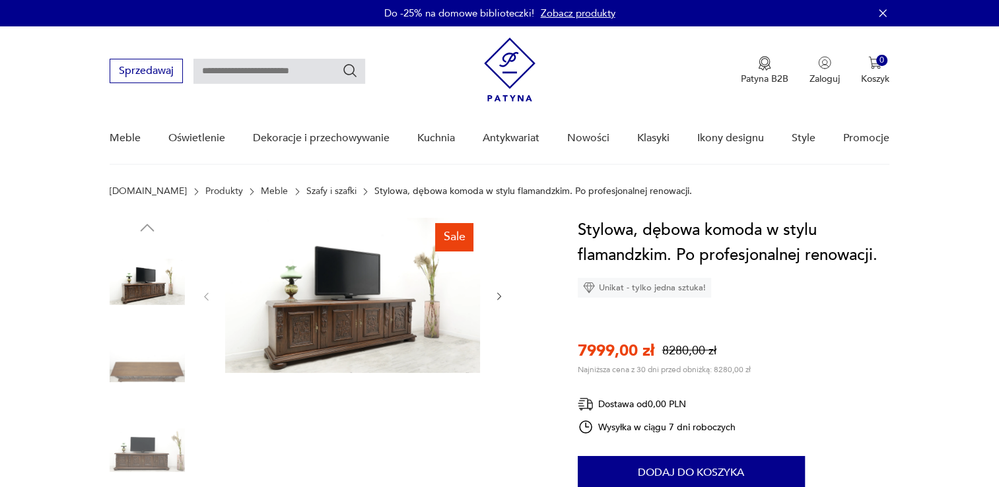
click at [356, 332] on img at bounding box center [352, 295] width 255 height 155
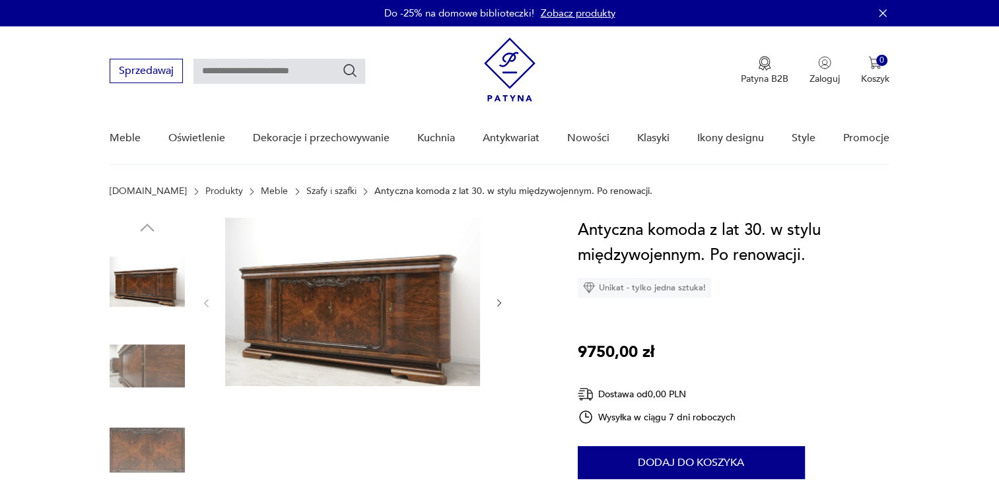
click at [404, 326] on img at bounding box center [352, 302] width 255 height 168
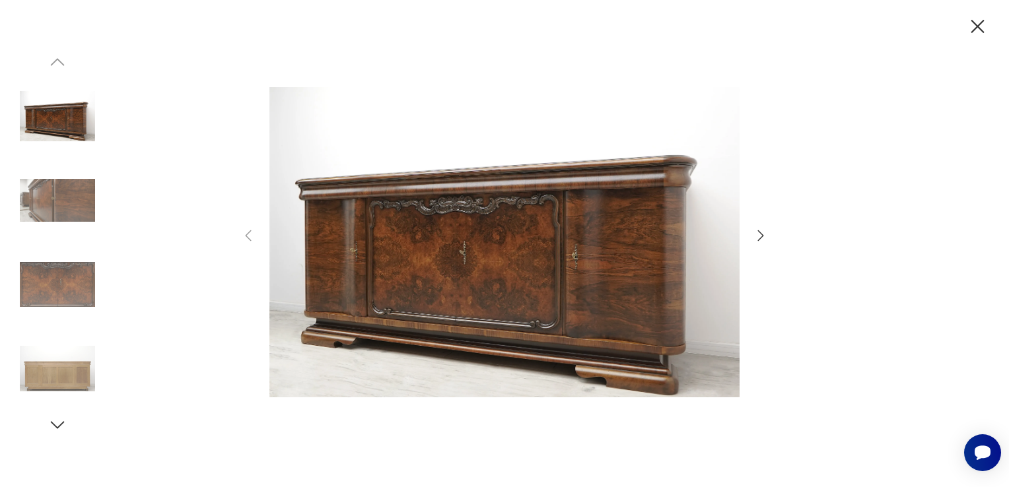
click at [763, 239] on icon "button" at bounding box center [761, 236] width 16 height 16
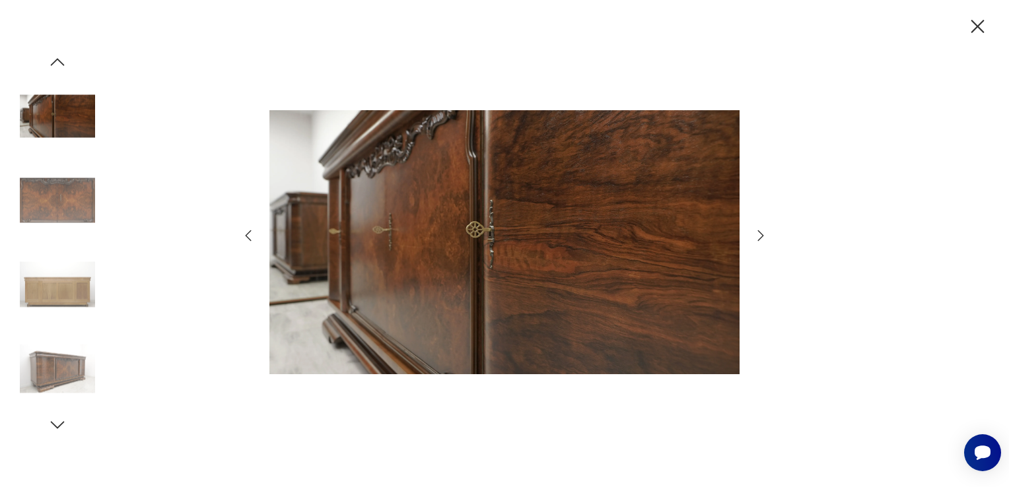
click at [763, 239] on icon "button" at bounding box center [761, 236] width 16 height 16
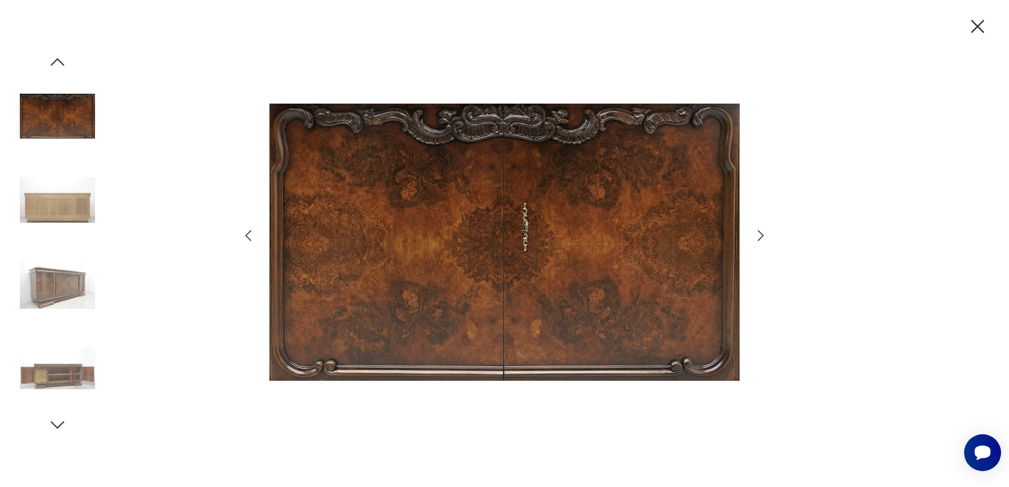
click at [763, 239] on icon "button" at bounding box center [761, 236] width 16 height 16
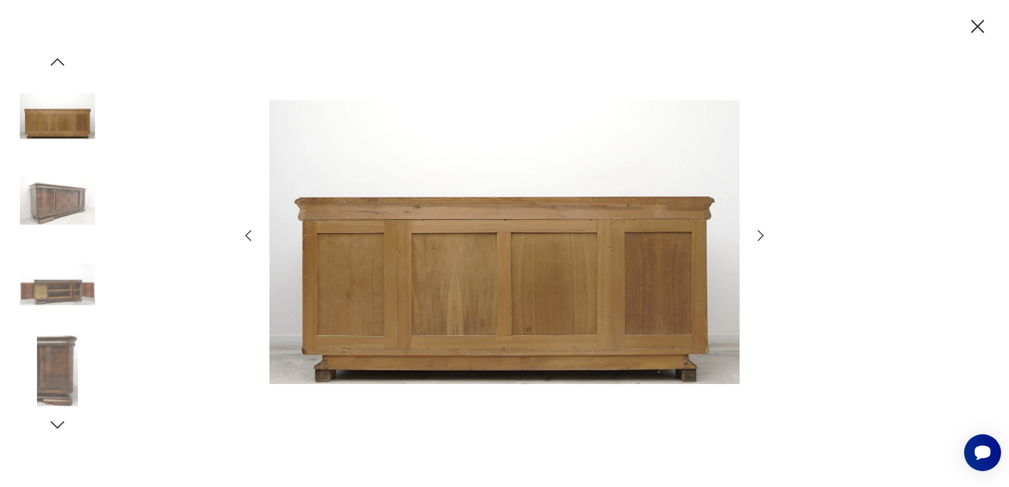
click at [763, 239] on icon "button" at bounding box center [761, 236] width 16 height 16
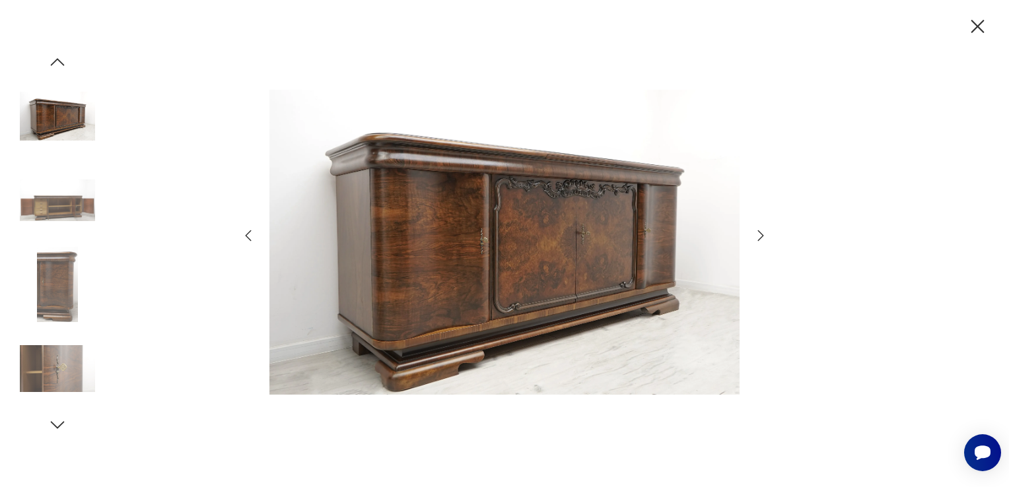
click at [763, 239] on icon "button" at bounding box center [761, 236] width 16 height 16
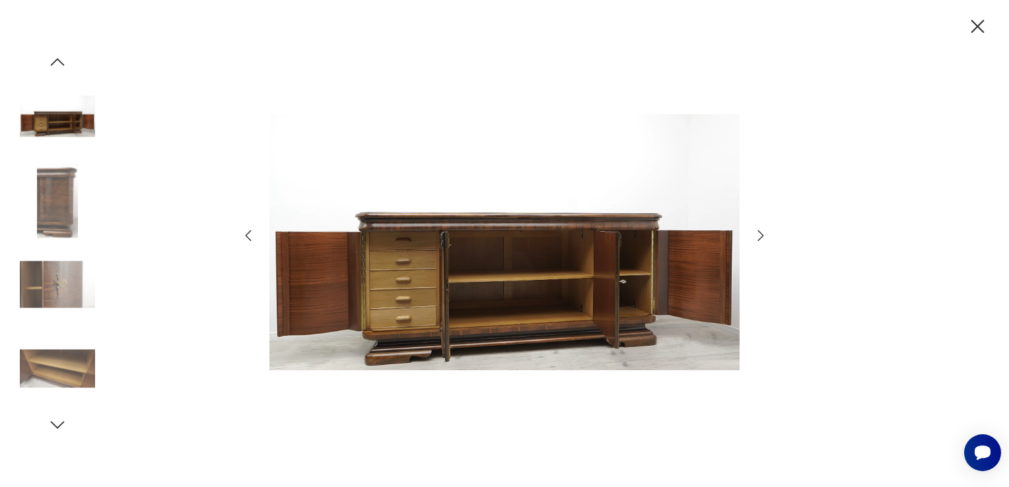
click at [763, 239] on icon "button" at bounding box center [761, 236] width 16 height 16
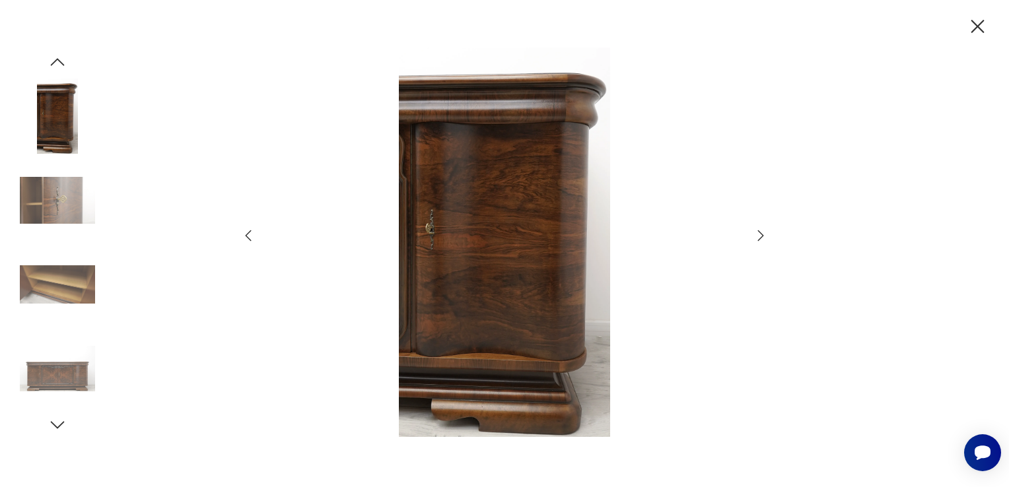
click at [763, 239] on icon "button" at bounding box center [761, 236] width 16 height 16
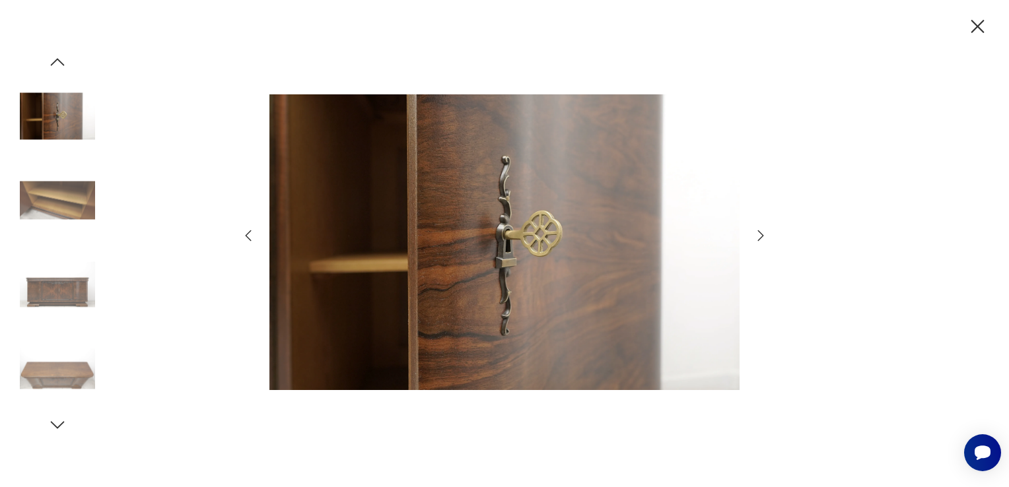
click at [763, 239] on icon "button" at bounding box center [761, 236] width 16 height 16
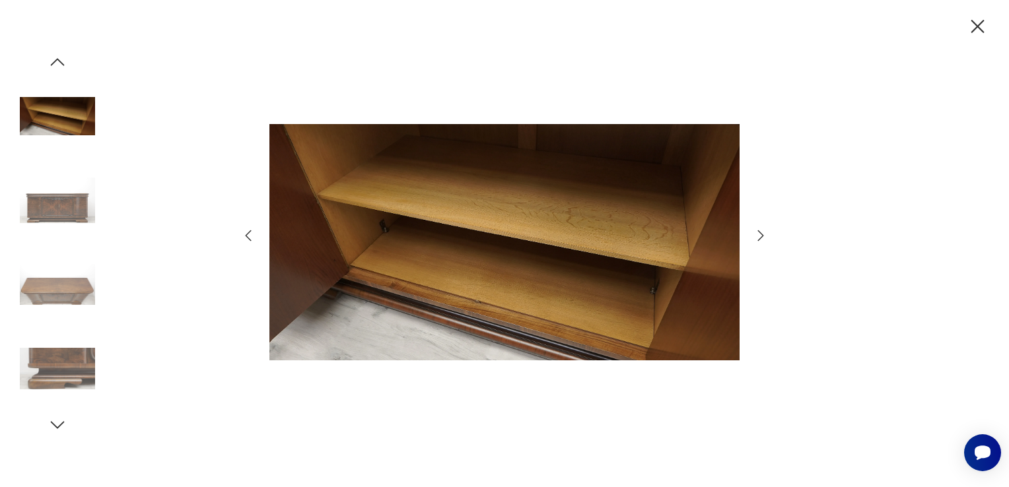
click at [763, 239] on icon "button" at bounding box center [761, 236] width 16 height 16
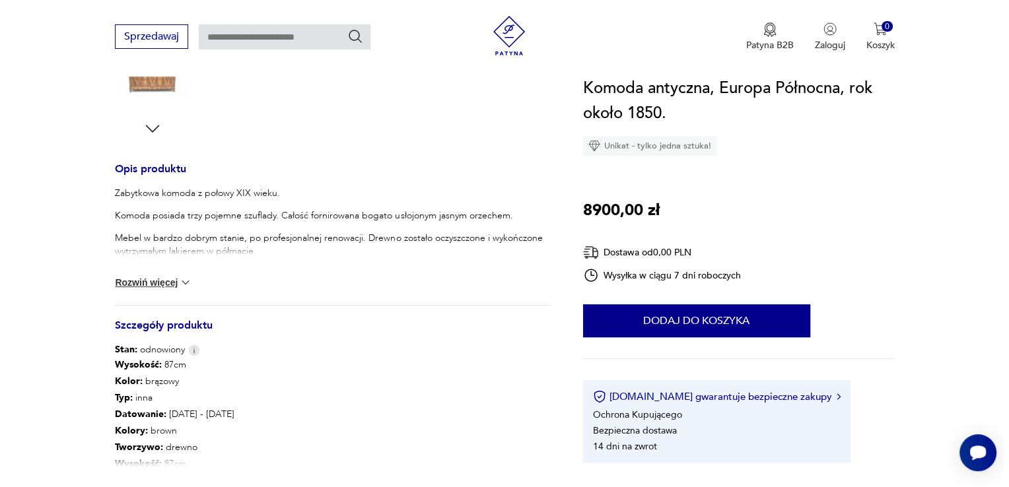
scroll to position [132, 0]
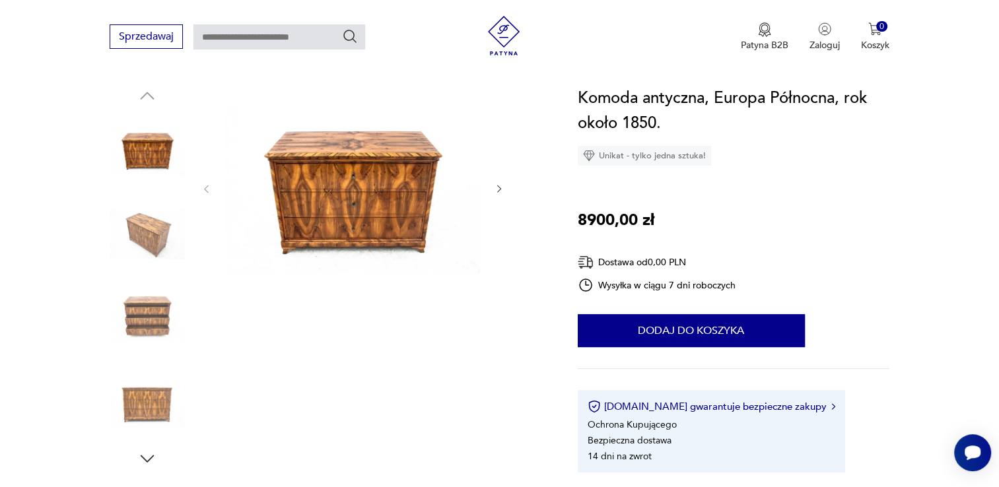
click at [424, 168] on img at bounding box center [352, 188] width 255 height 204
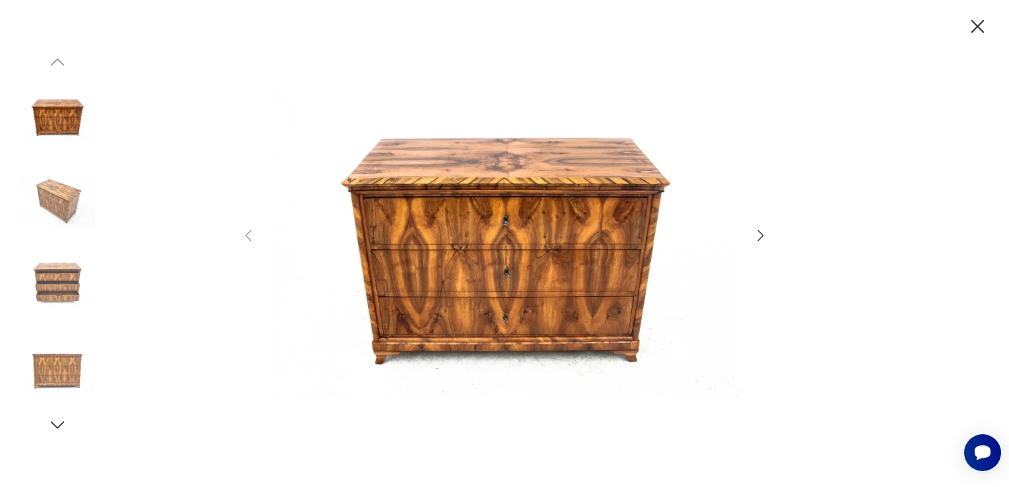
click at [754, 238] on icon "button" at bounding box center [761, 236] width 16 height 16
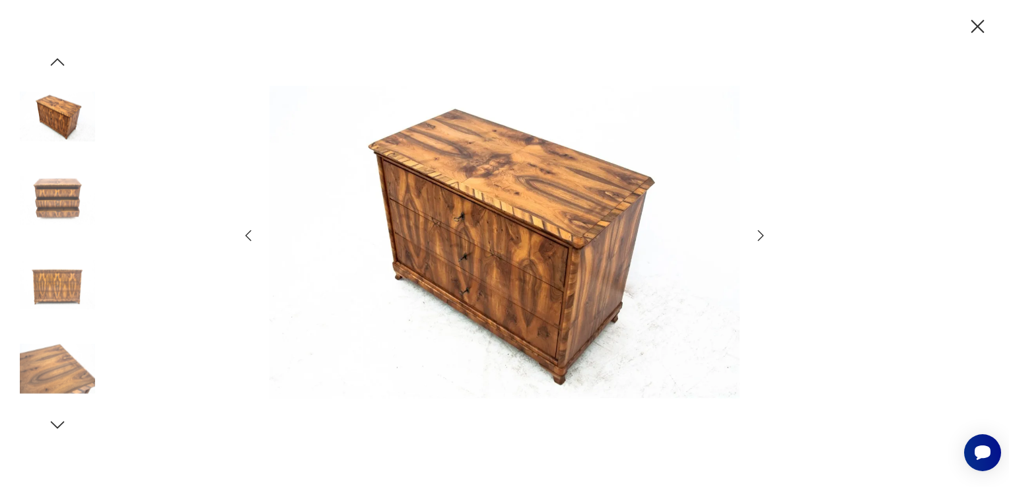
click at [754, 238] on icon "button" at bounding box center [761, 236] width 16 height 16
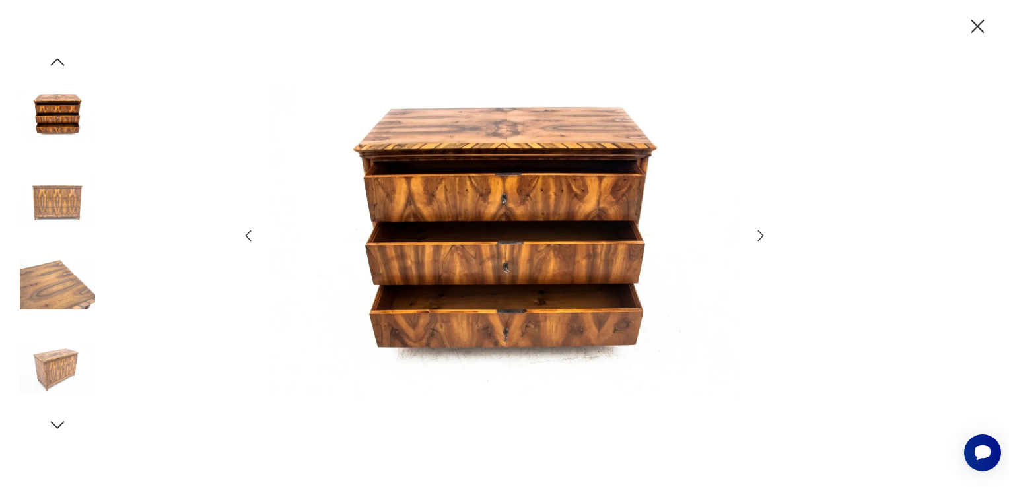
click at [754, 238] on icon "button" at bounding box center [761, 236] width 16 height 16
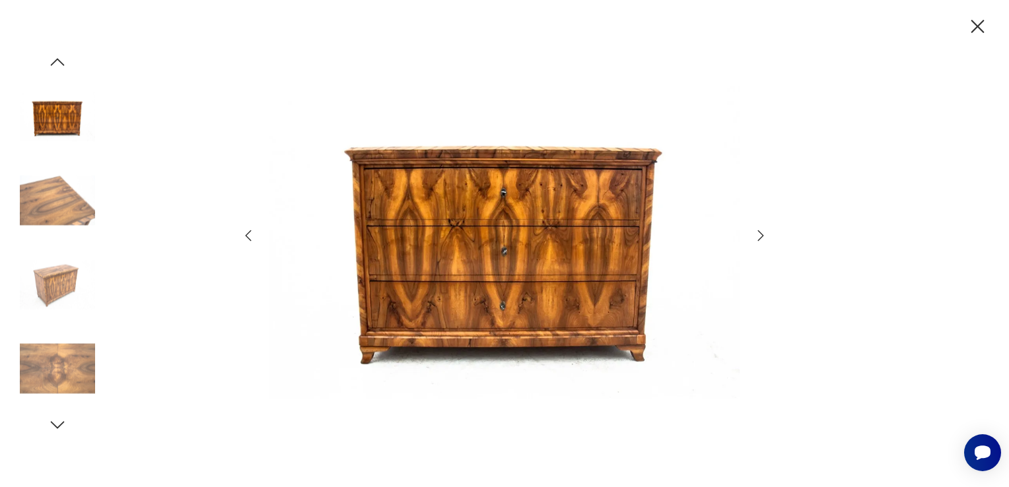
click at [754, 238] on icon "button" at bounding box center [761, 236] width 16 height 16
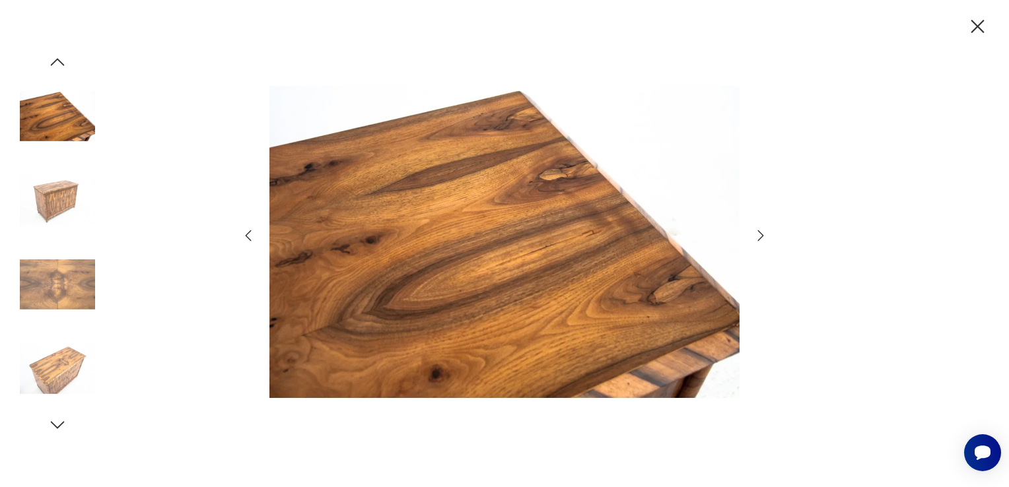
click at [61, 213] on img at bounding box center [57, 200] width 75 height 75
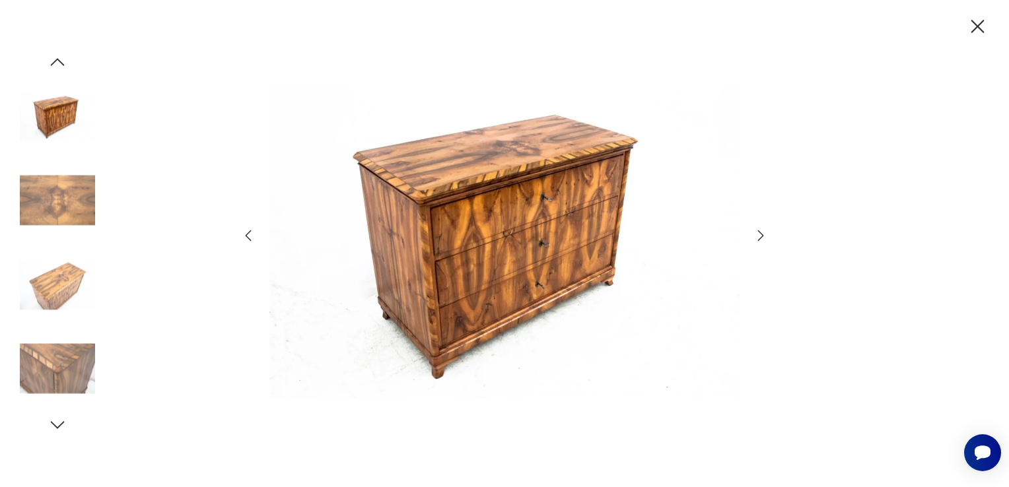
click at [66, 286] on img at bounding box center [57, 284] width 75 height 75
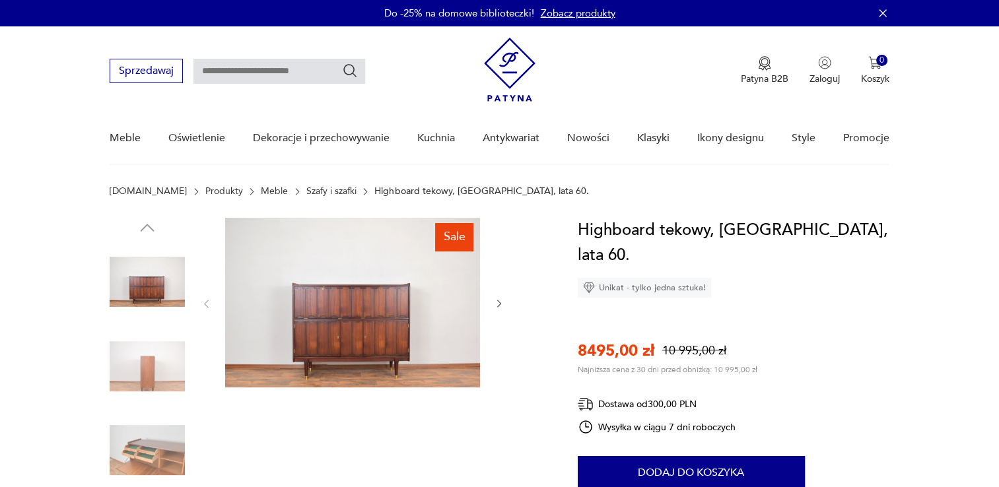
click at [318, 318] on img at bounding box center [352, 303] width 255 height 170
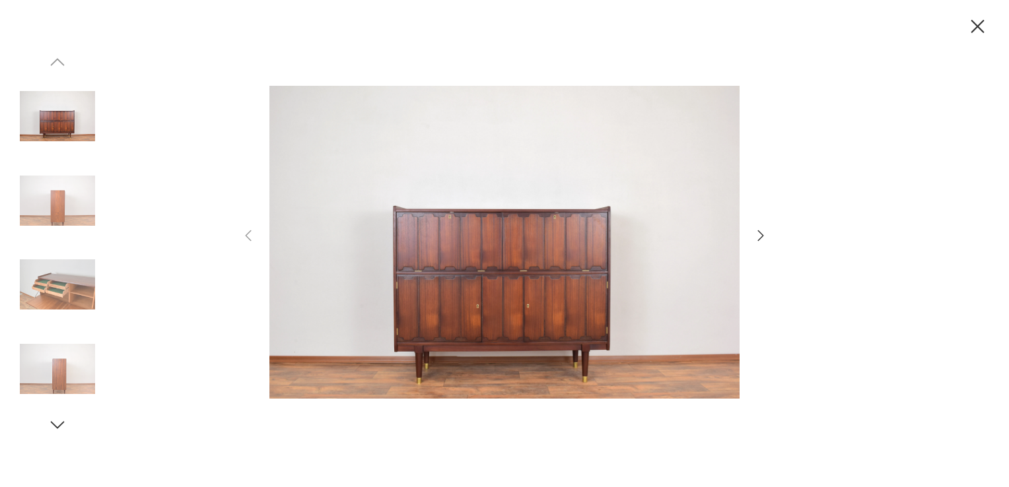
click at [489, 300] on img at bounding box center [504, 243] width 470 height 390
click at [747, 235] on div at bounding box center [504, 244] width 528 height 392
click at [753, 236] on icon "button" at bounding box center [761, 236] width 16 height 16
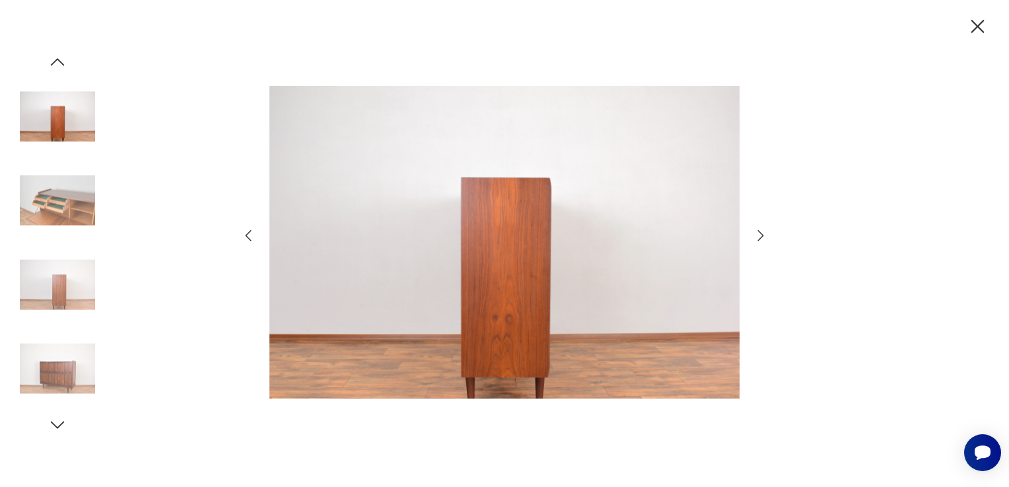
click at [753, 236] on icon "button" at bounding box center [761, 236] width 16 height 16
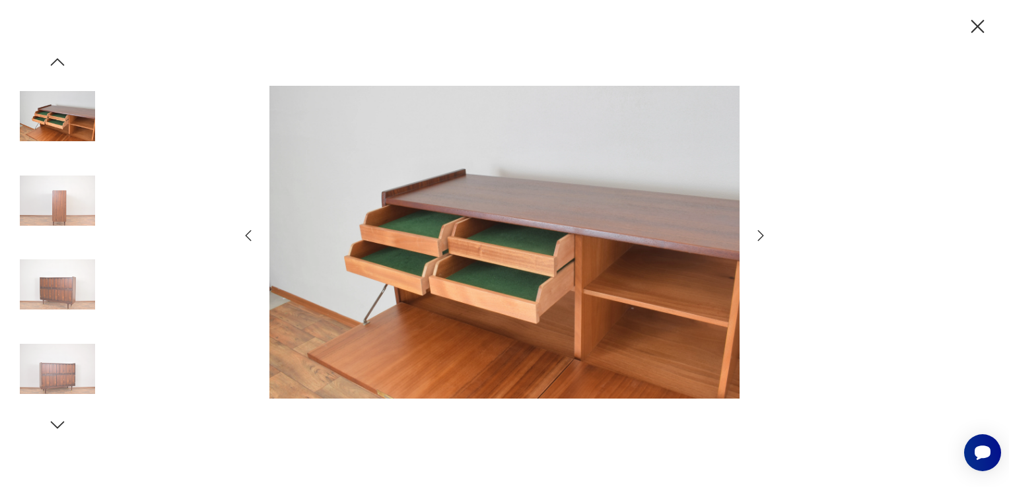
click at [753, 236] on icon "button" at bounding box center [761, 236] width 16 height 16
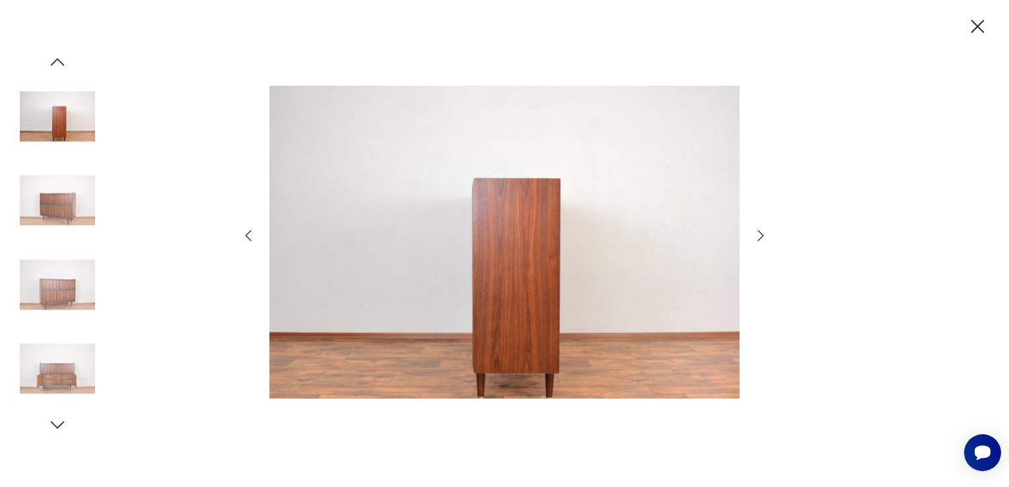
click at [753, 236] on icon "button" at bounding box center [761, 236] width 16 height 16
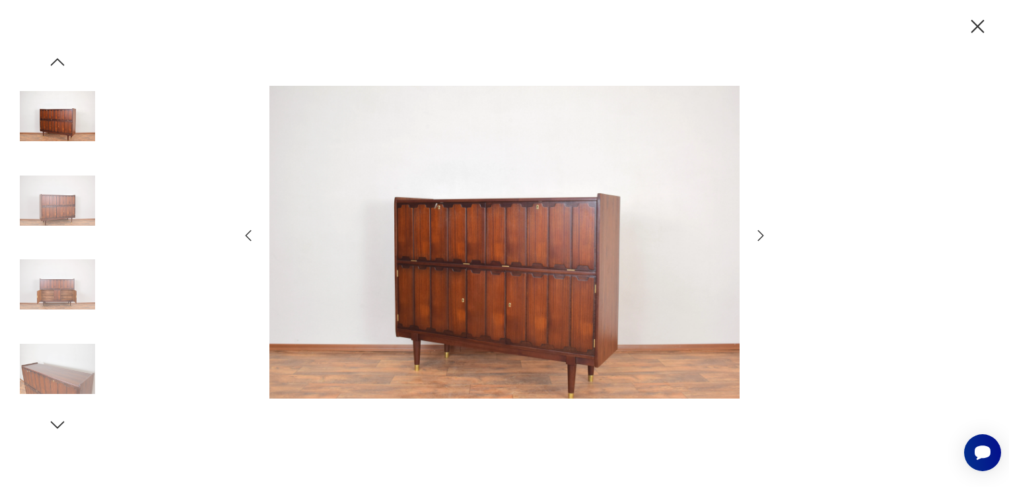
click at [753, 236] on icon "button" at bounding box center [761, 236] width 16 height 16
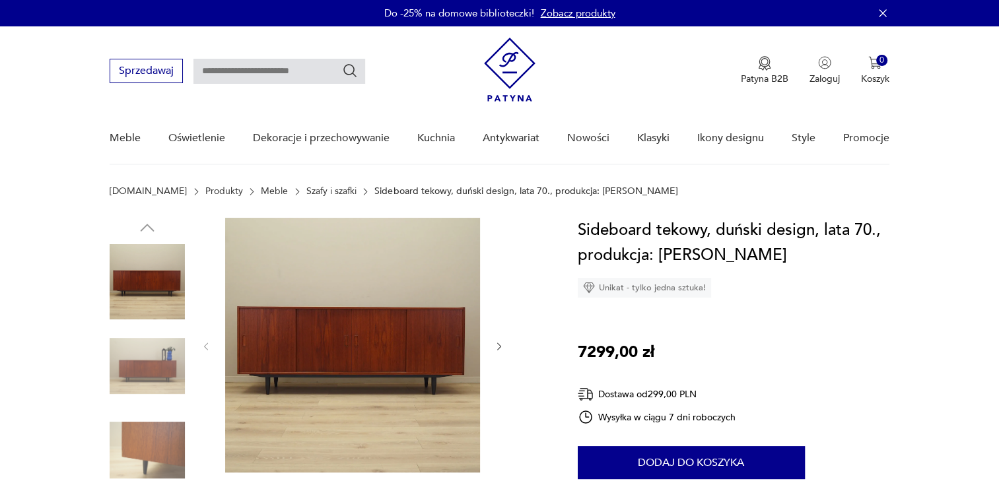
click at [431, 358] on img at bounding box center [352, 345] width 255 height 255
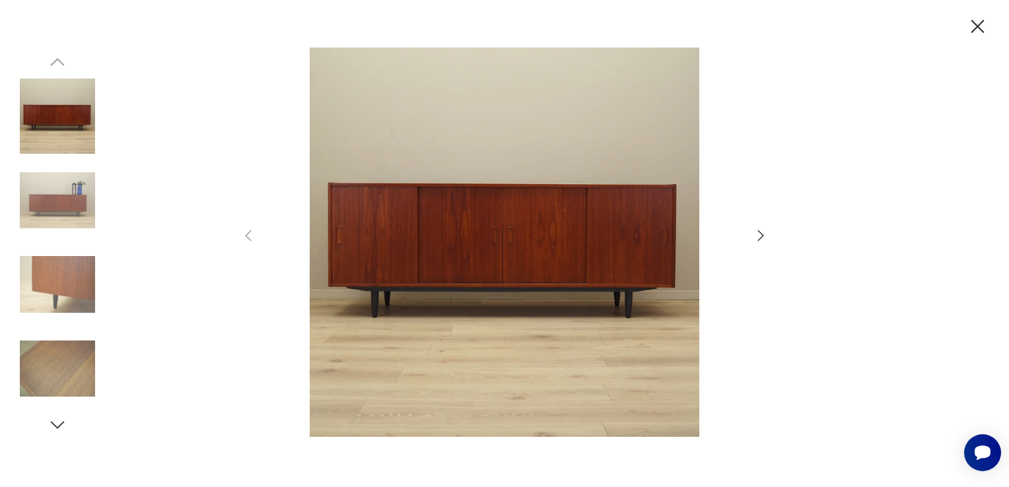
click at [760, 238] on icon "button" at bounding box center [761, 236] width 16 height 16
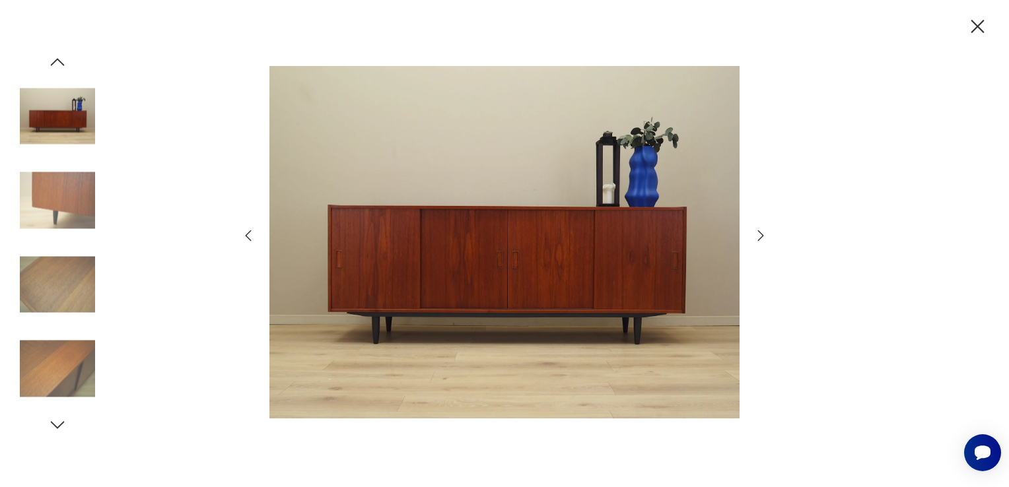
click at [760, 238] on icon "button" at bounding box center [761, 236] width 16 height 16
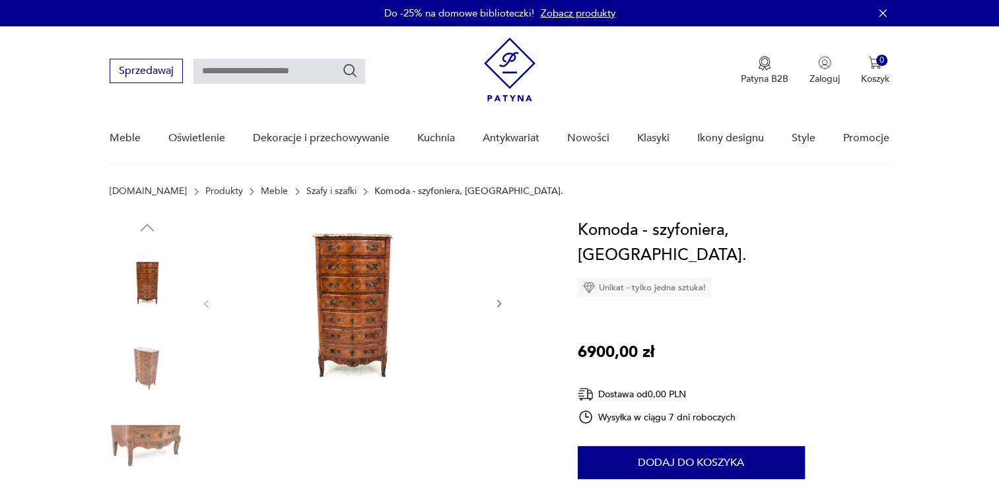
click at [307, 339] on img at bounding box center [352, 303] width 255 height 170
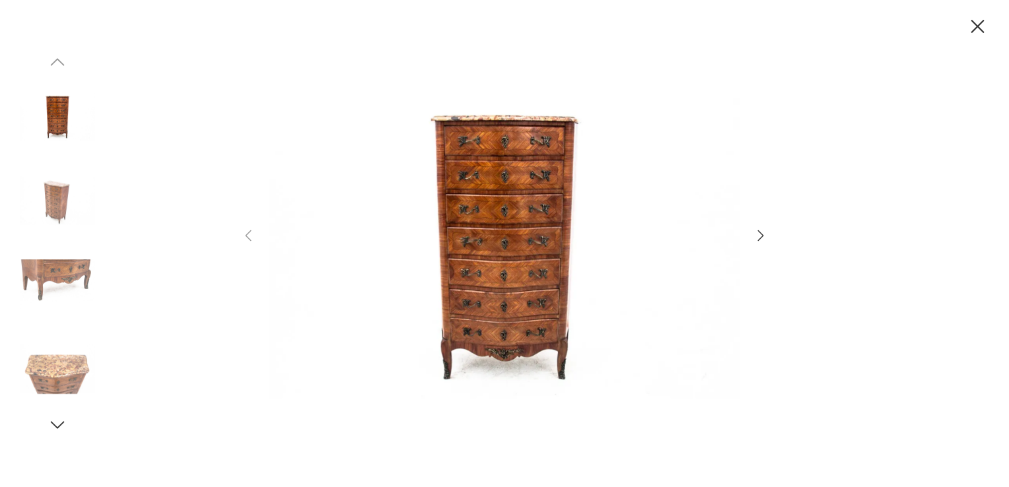
click at [762, 235] on icon "button" at bounding box center [761, 235] width 6 height 11
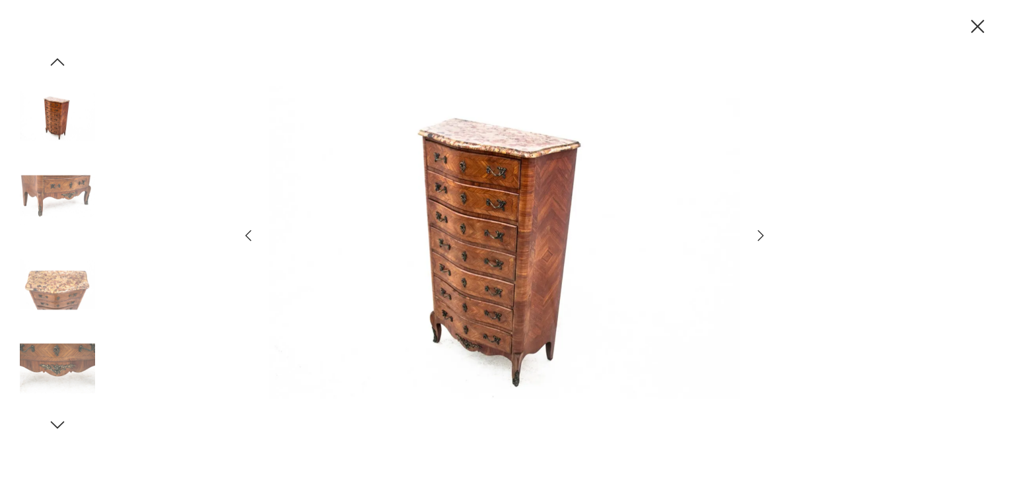
click at [762, 235] on icon "button" at bounding box center [761, 235] width 6 height 11
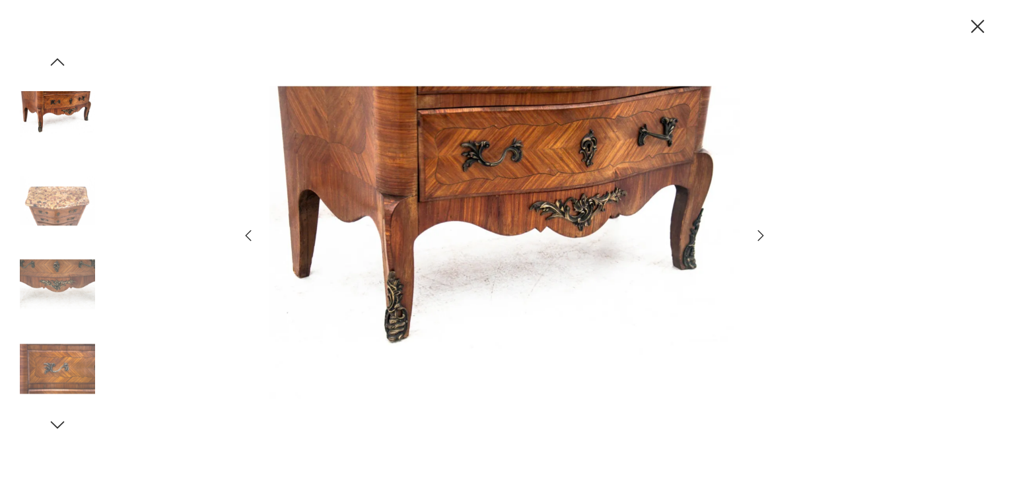
click at [761, 237] on icon "button" at bounding box center [761, 235] width 6 height 11
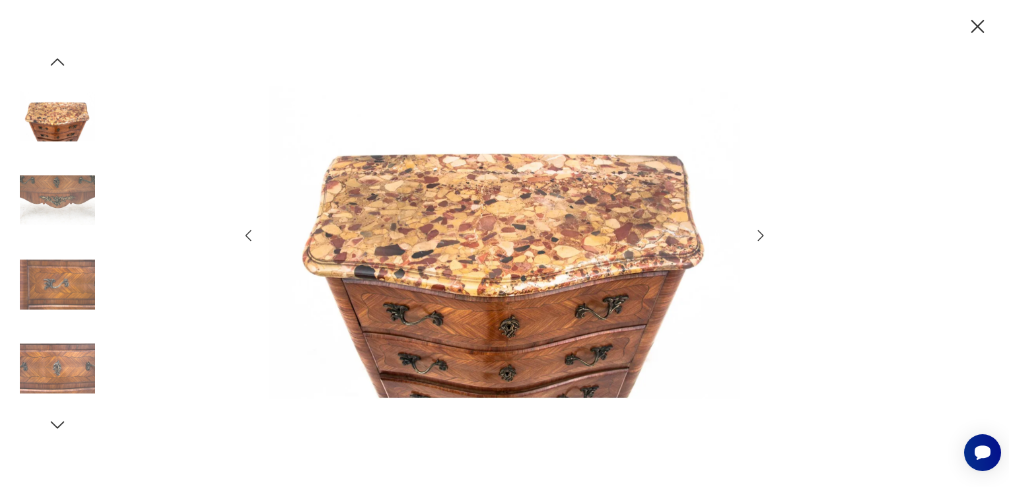
click at [761, 237] on icon "button" at bounding box center [761, 235] width 6 height 11
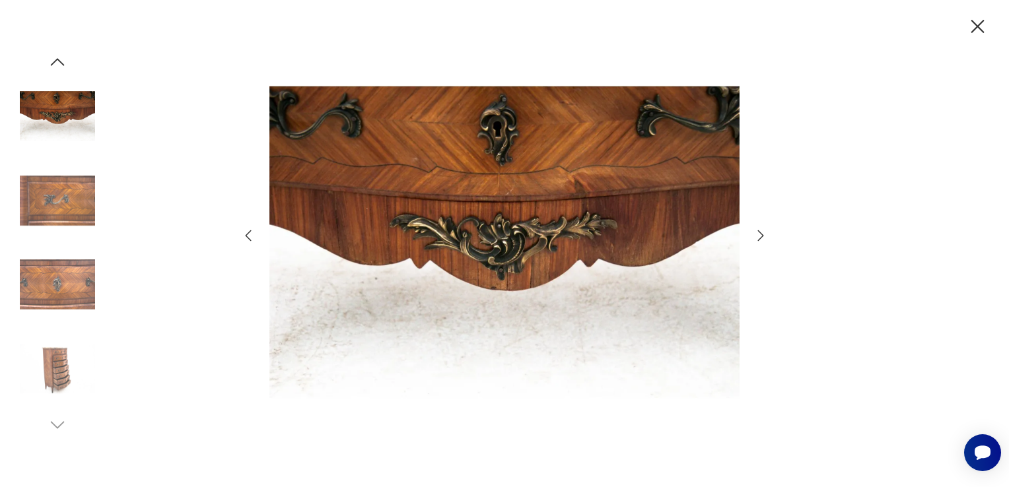
click at [761, 237] on icon "button" at bounding box center [761, 235] width 6 height 11
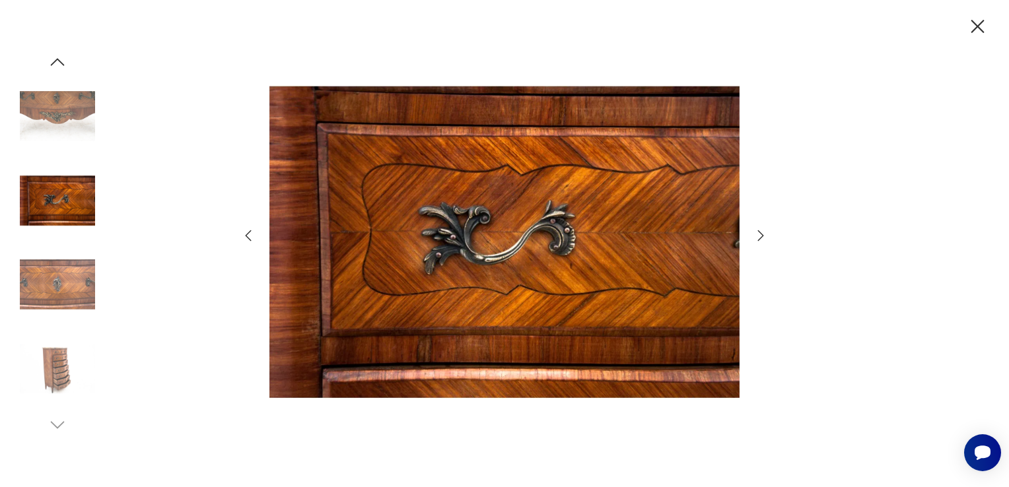
click at [761, 237] on icon "button" at bounding box center [761, 235] width 6 height 11
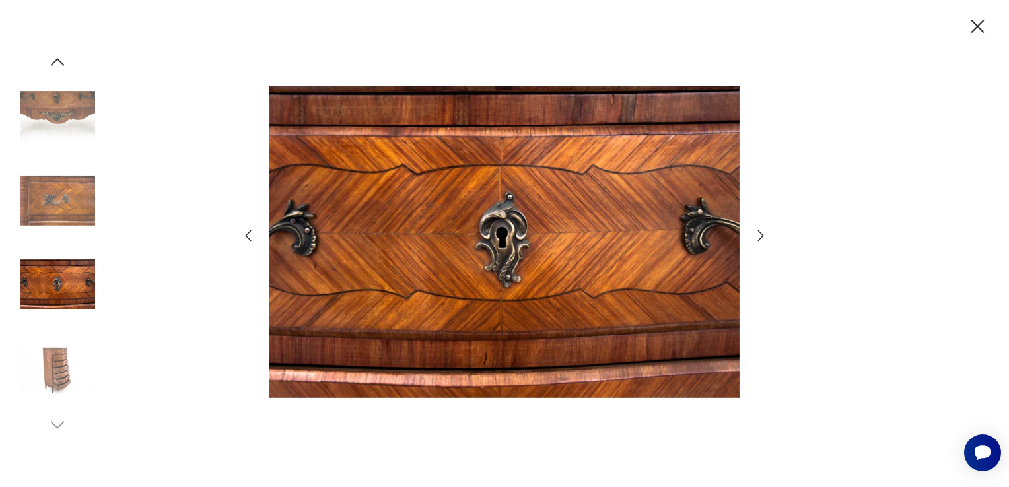
click at [761, 237] on icon "button" at bounding box center [761, 235] width 6 height 11
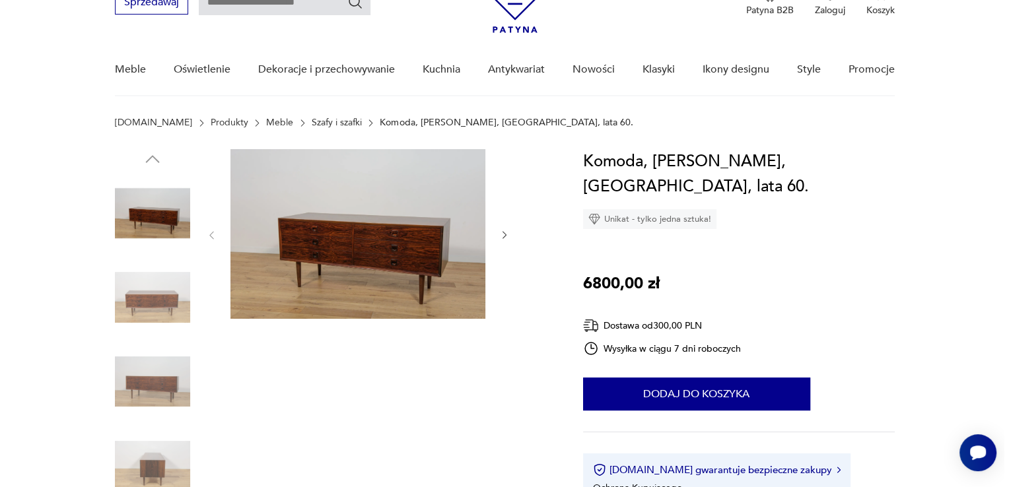
scroll to position [66, 0]
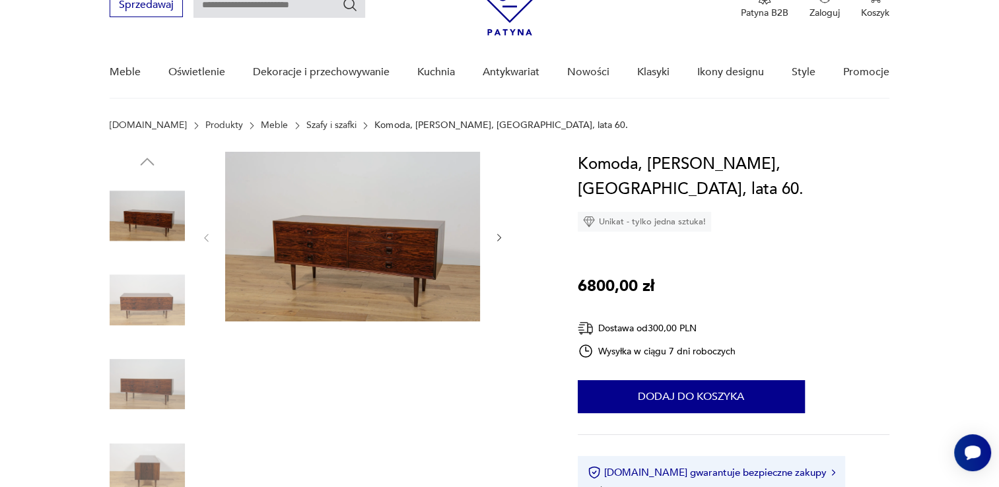
click at [362, 204] on img at bounding box center [352, 237] width 255 height 170
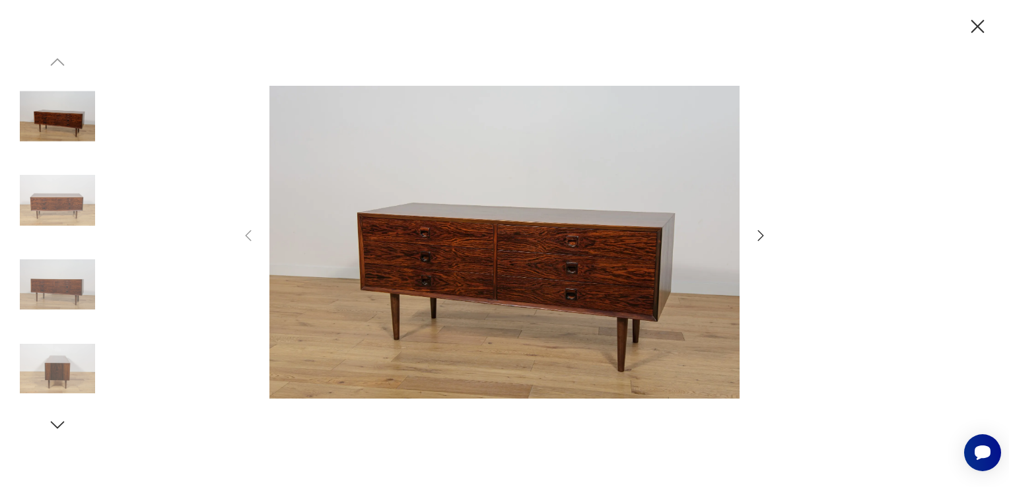
click at [760, 239] on icon "button" at bounding box center [761, 235] width 6 height 11
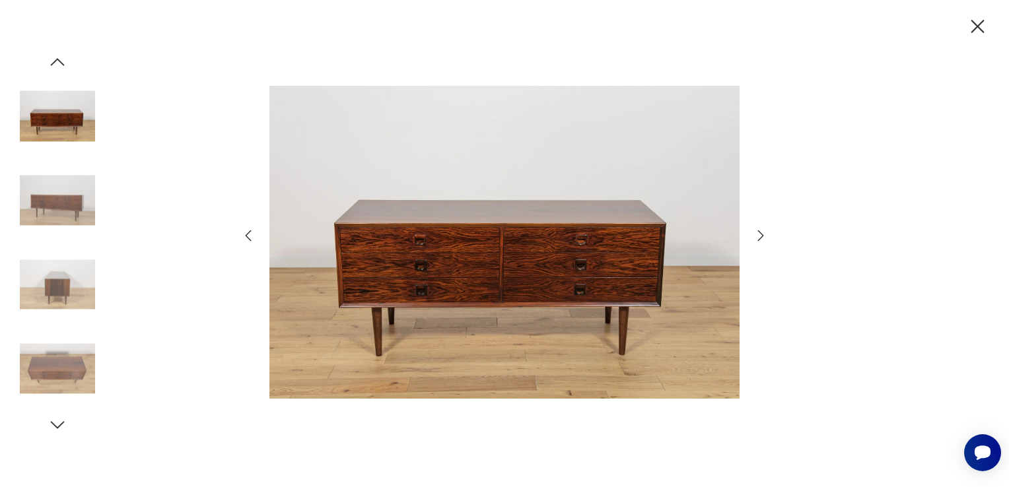
click at [760, 239] on icon "button" at bounding box center [761, 235] width 6 height 11
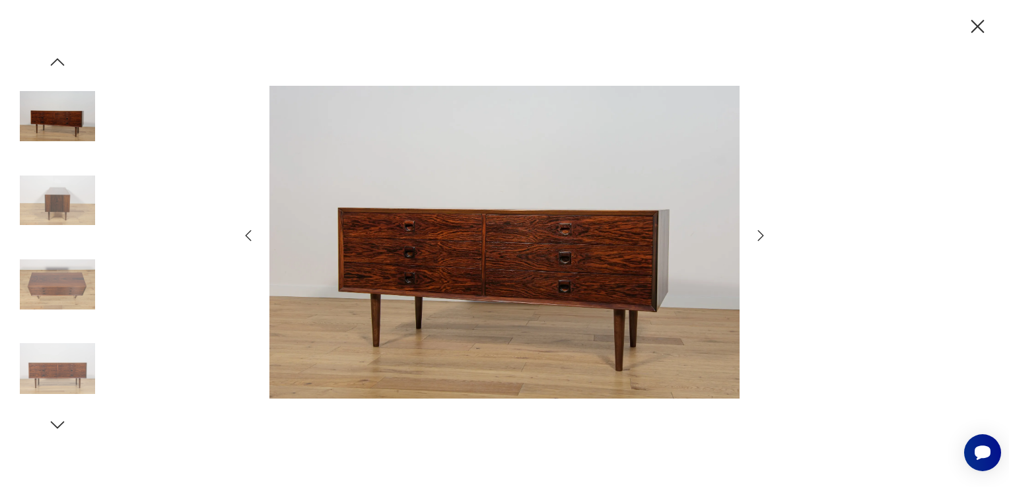
click at [760, 239] on icon "button" at bounding box center [761, 235] width 6 height 11
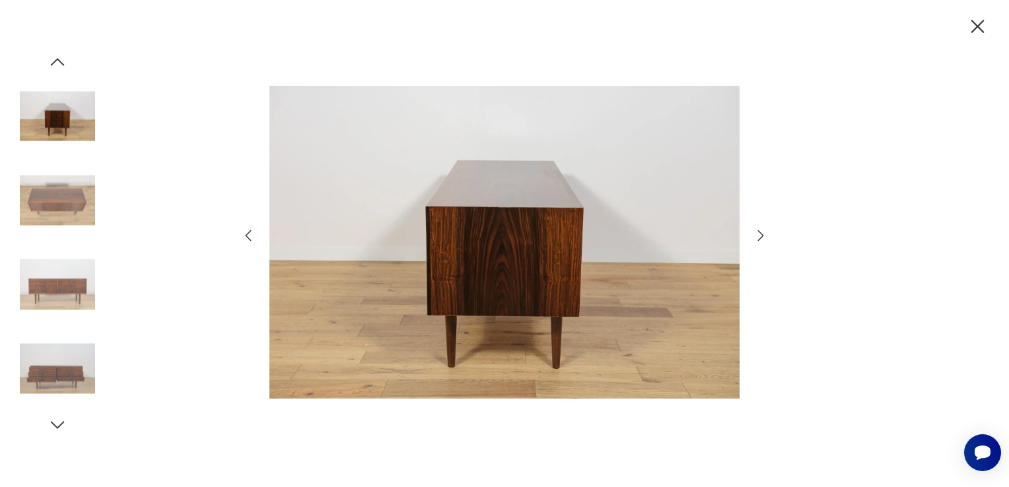
click at [760, 239] on icon "button" at bounding box center [761, 235] width 6 height 11
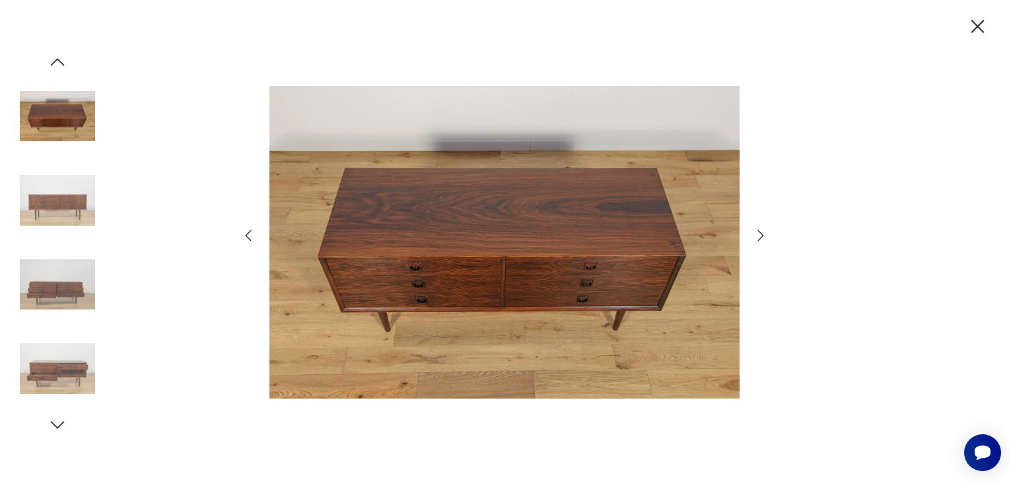
click at [760, 239] on icon "button" at bounding box center [761, 235] width 6 height 11
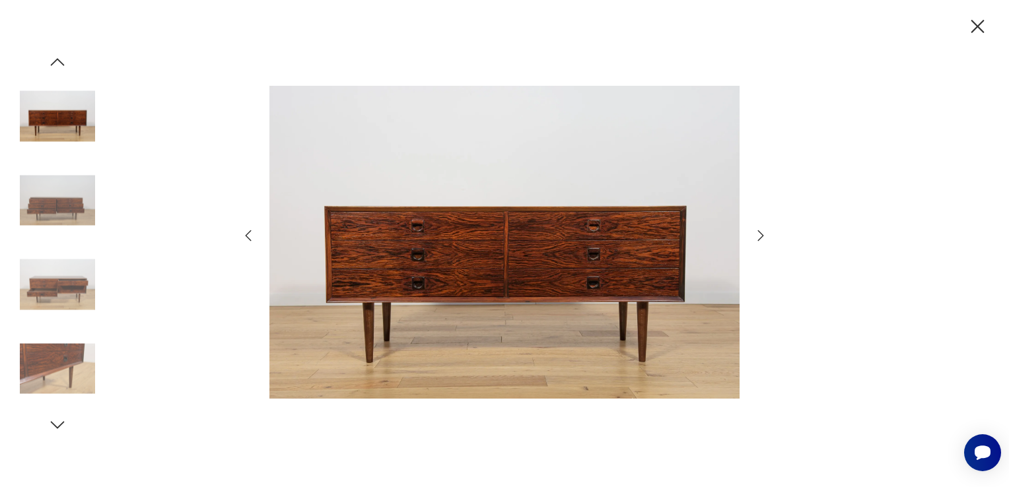
click at [760, 239] on icon "button" at bounding box center [761, 235] width 6 height 11
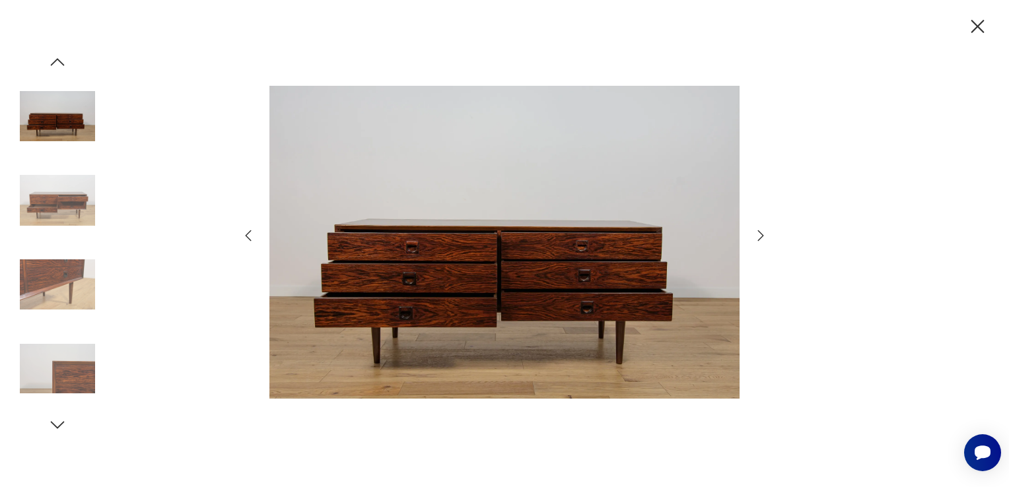
click at [760, 239] on icon "button" at bounding box center [761, 235] width 6 height 11
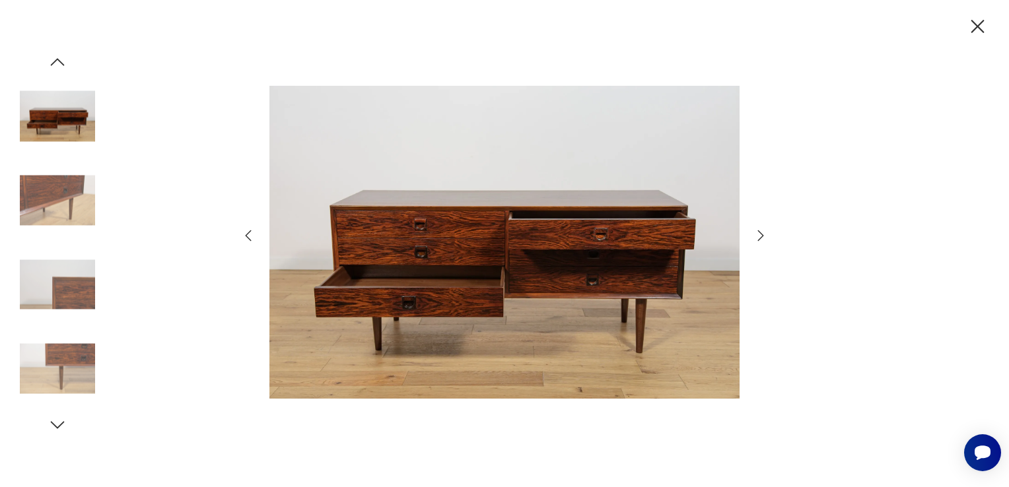
click at [760, 239] on icon "button" at bounding box center [761, 235] width 6 height 11
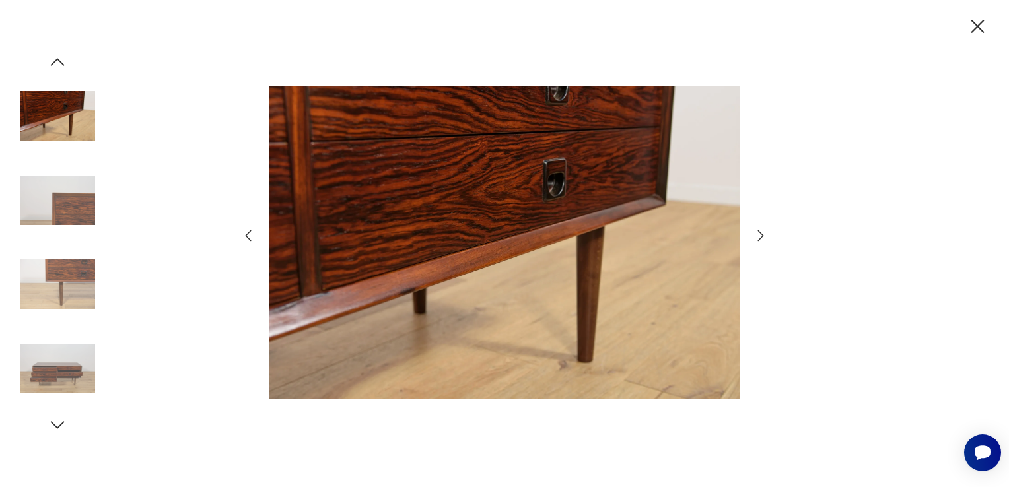
click at [760, 239] on icon "button" at bounding box center [761, 235] width 6 height 11
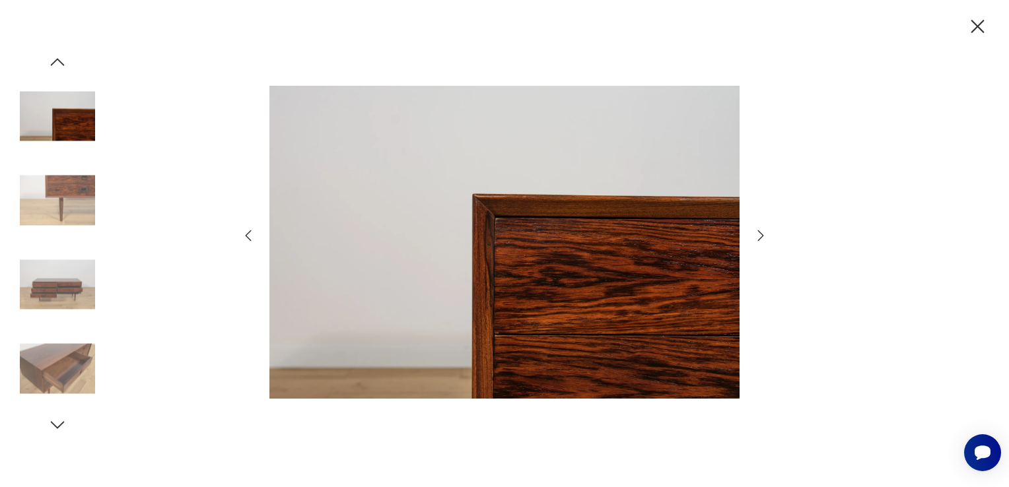
click at [760, 239] on icon "button" at bounding box center [761, 235] width 6 height 11
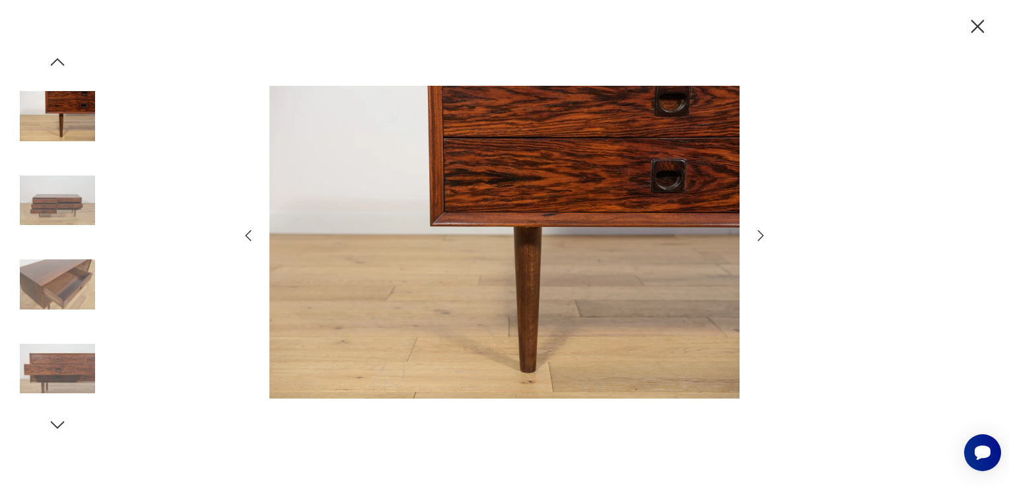
click at [760, 239] on icon "button" at bounding box center [761, 235] width 6 height 11
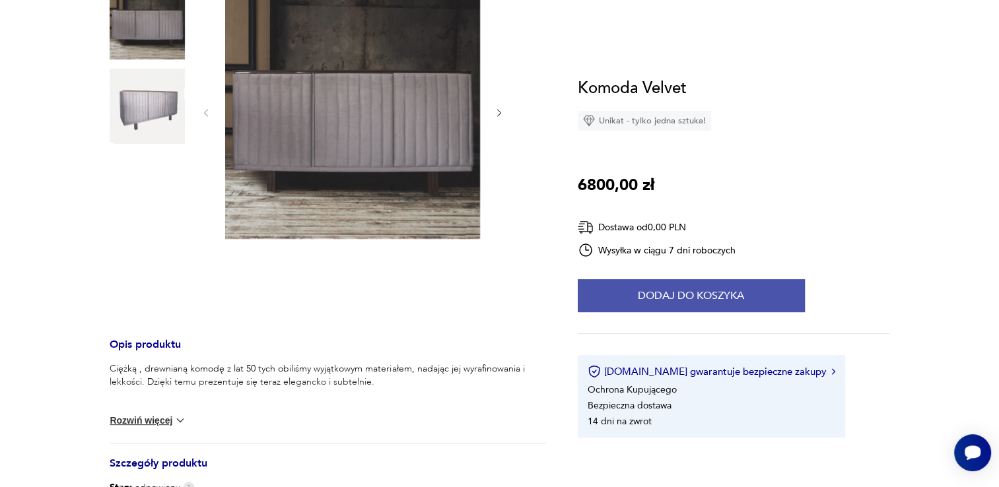
scroll to position [330, 0]
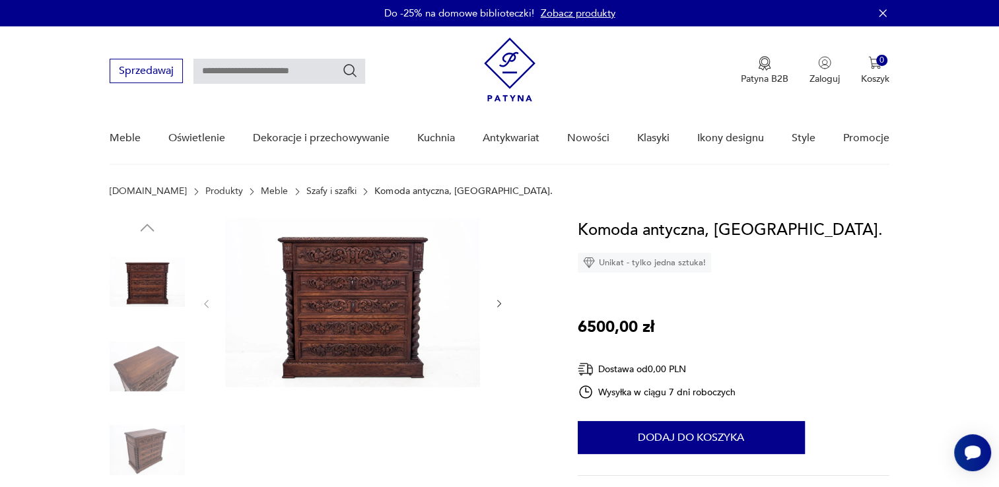
click at [336, 308] on img at bounding box center [352, 303] width 255 height 170
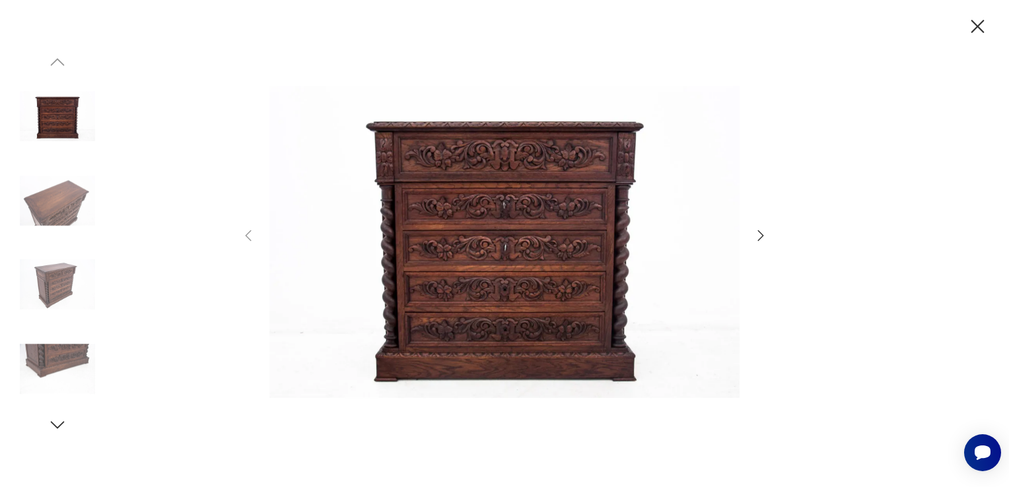
click at [507, 250] on img at bounding box center [504, 243] width 470 height 390
click at [758, 236] on icon "button" at bounding box center [761, 236] width 16 height 16
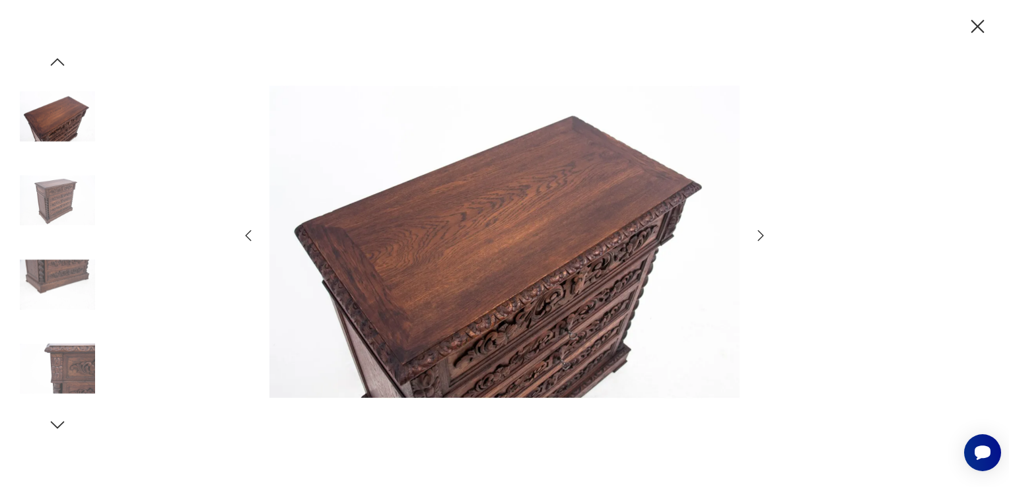
click at [758, 236] on icon "button" at bounding box center [761, 236] width 16 height 16
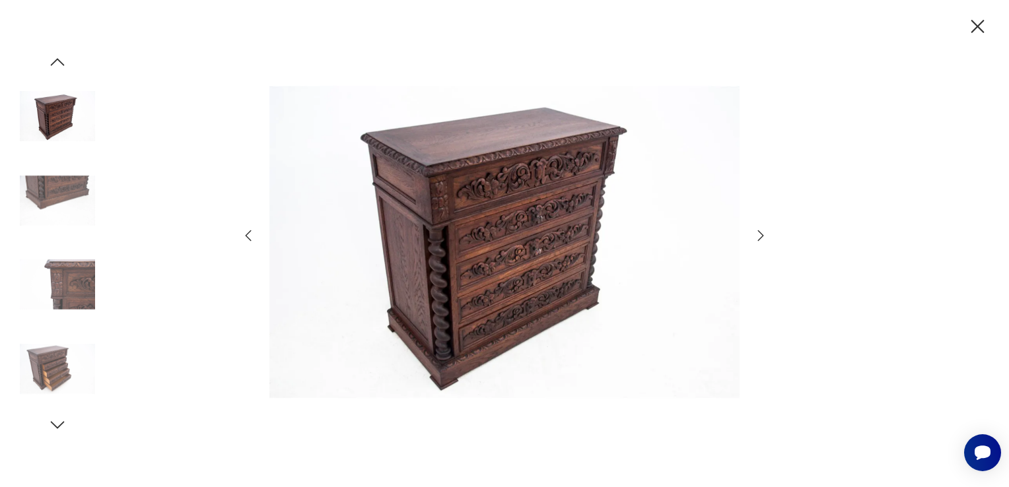
click at [758, 236] on icon "button" at bounding box center [761, 236] width 16 height 16
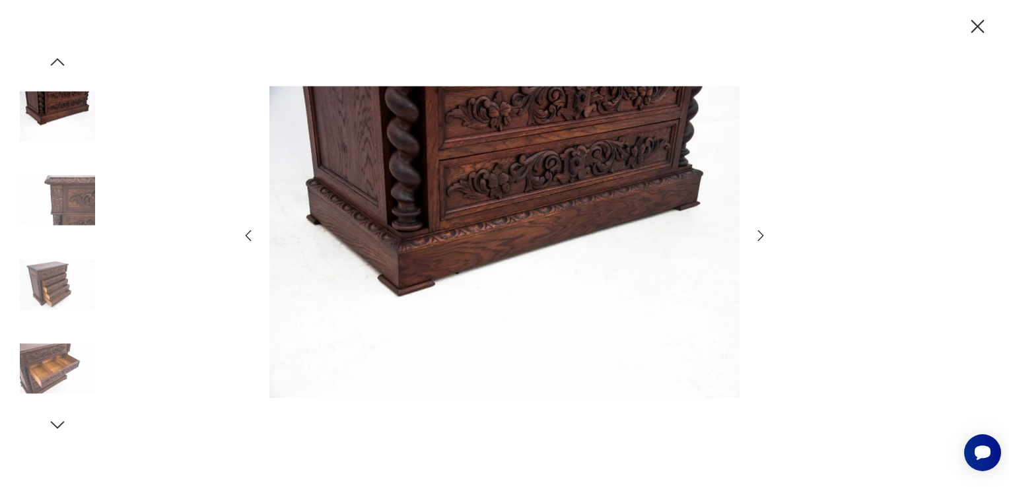
click at [758, 236] on icon "button" at bounding box center [761, 236] width 16 height 16
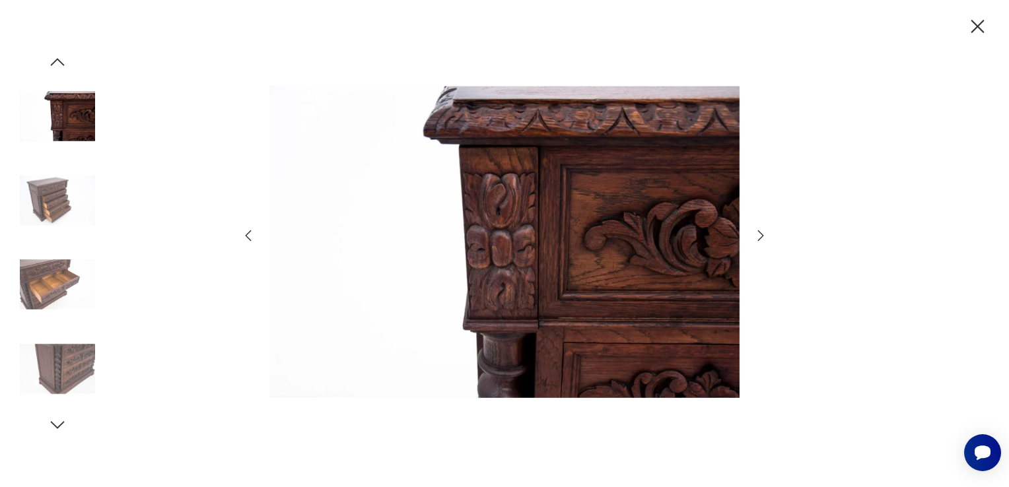
click at [758, 236] on icon "button" at bounding box center [761, 236] width 16 height 16
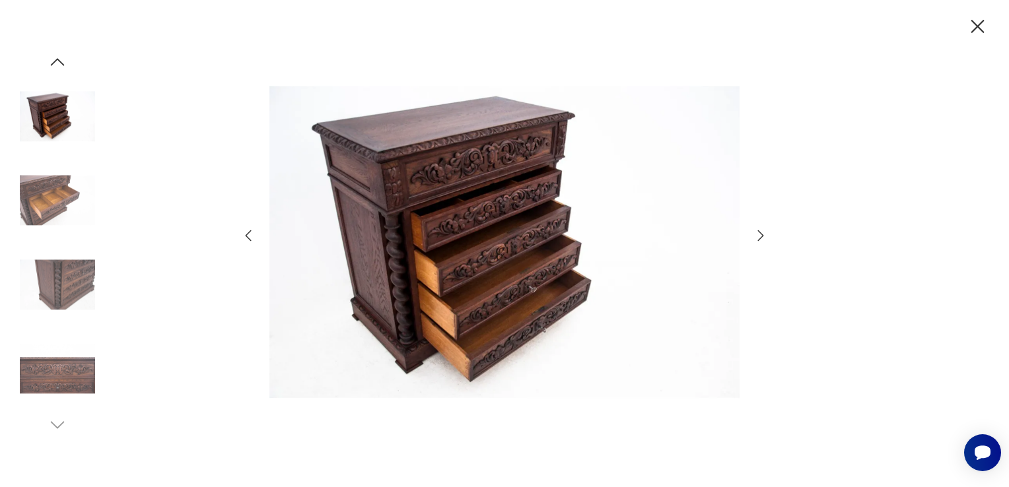
click at [758, 236] on icon "button" at bounding box center [761, 236] width 16 height 16
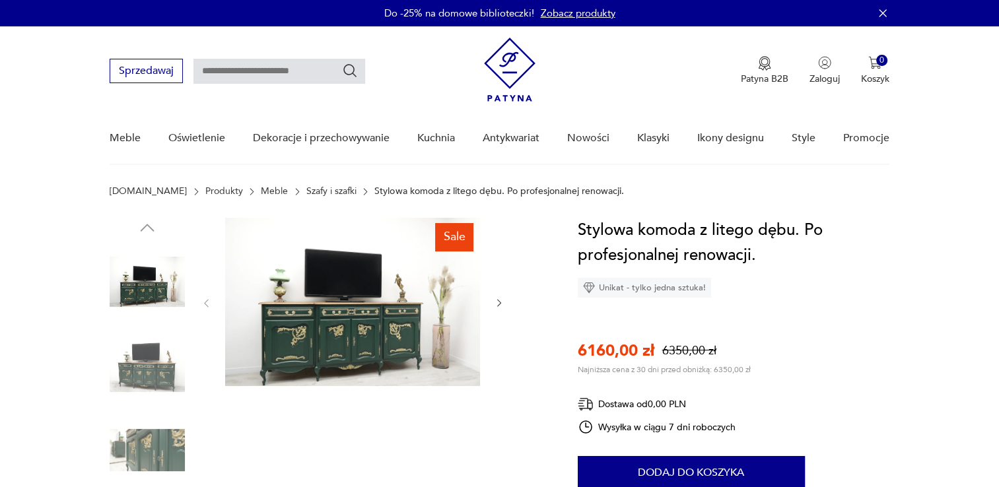
click at [372, 347] on img at bounding box center [352, 302] width 255 height 168
